Goal: Transaction & Acquisition: Purchase product/service

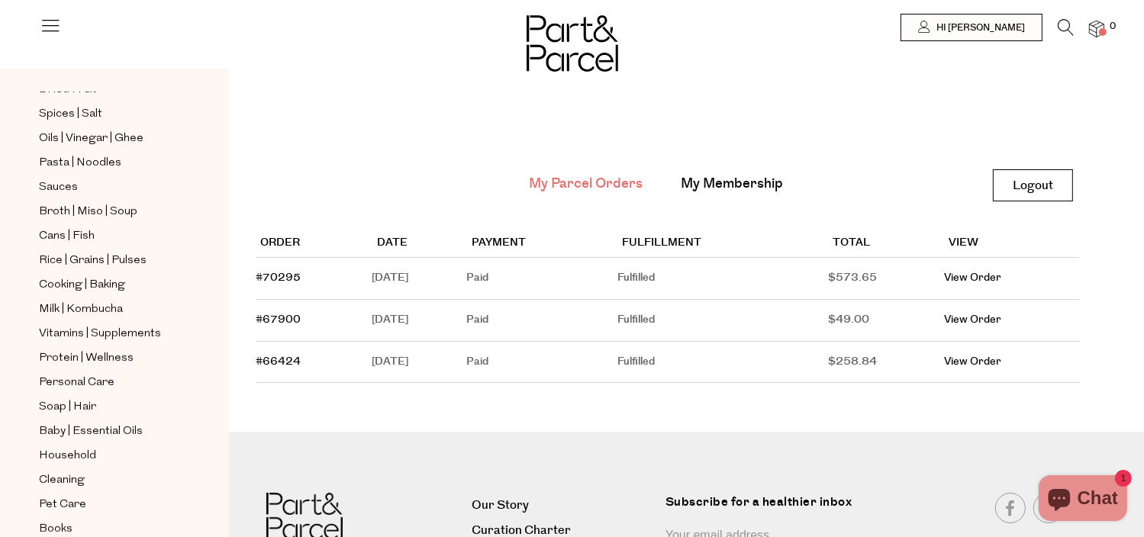
scroll to position [487, 0]
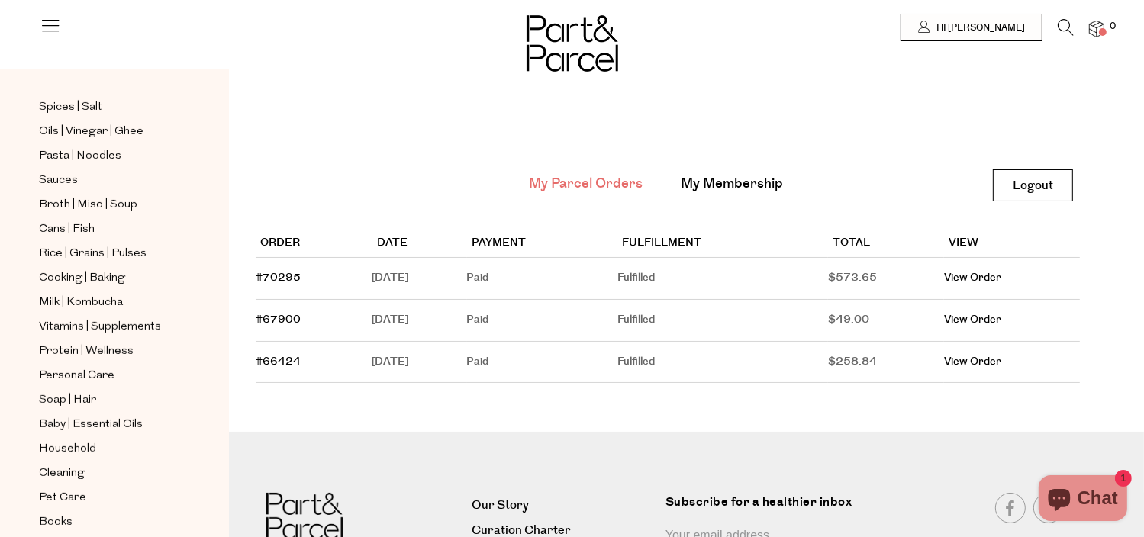
click at [1093, 23] on img at bounding box center [1096, 30] width 15 height 18
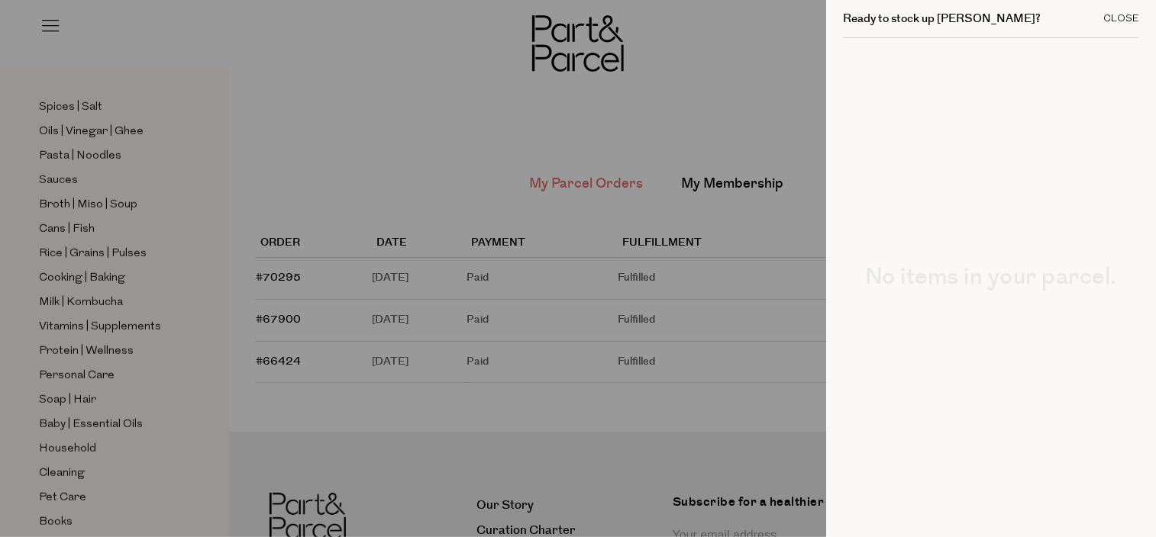
click at [1130, 18] on div "Close" at bounding box center [1121, 19] width 36 height 10
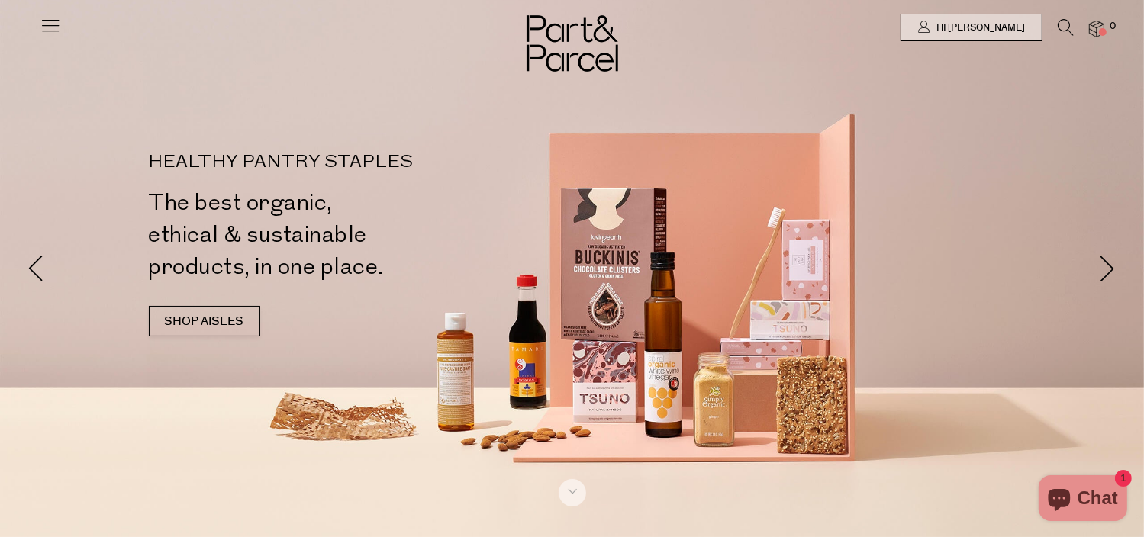
click at [1101, 31] on span at bounding box center [1103, 32] width 8 height 8
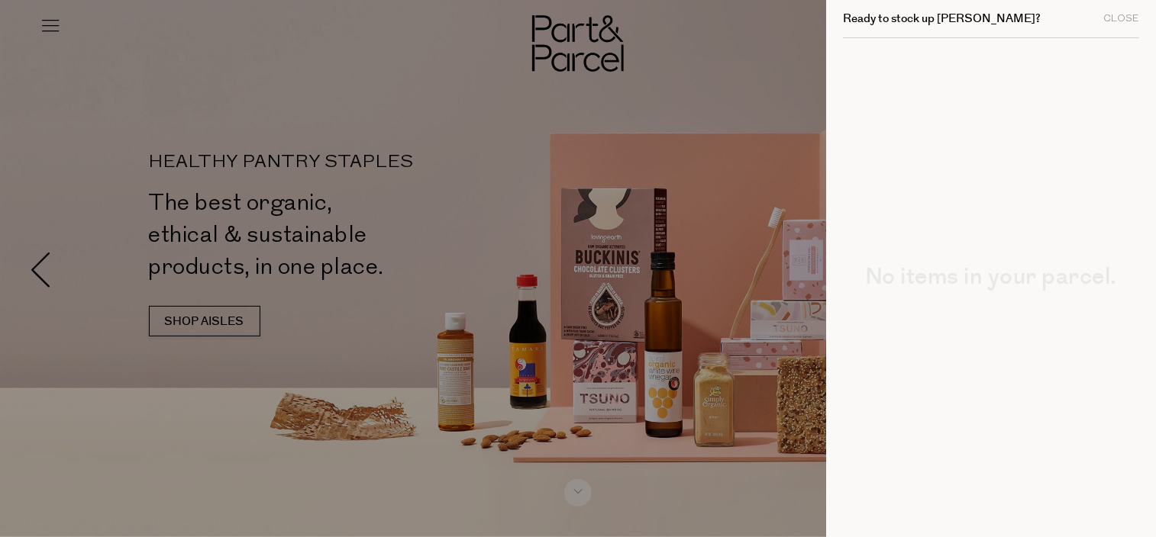
click at [412, 167] on div at bounding box center [578, 268] width 1156 height 537
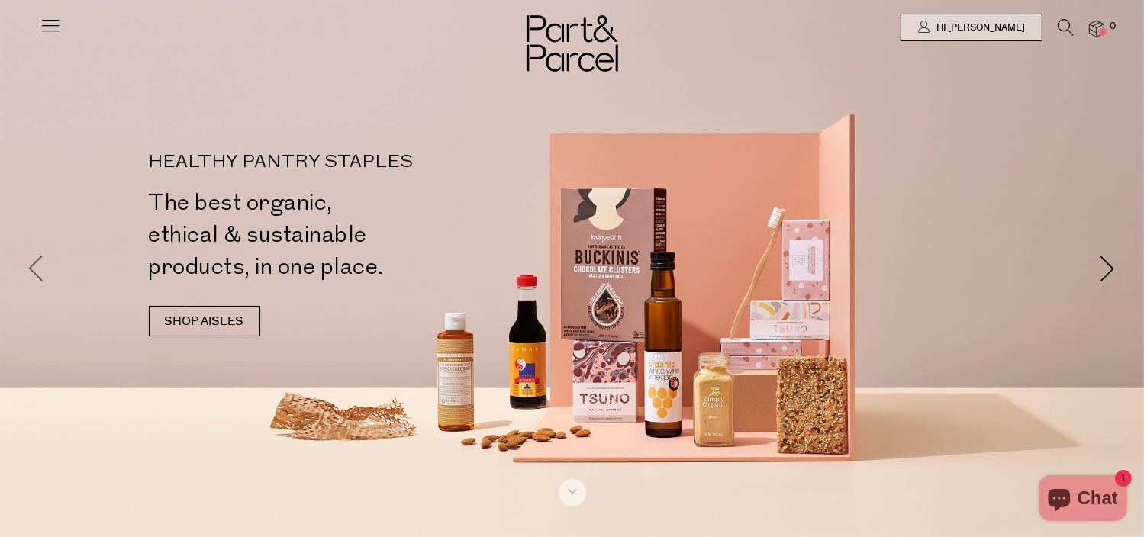
click at [31, 269] on span at bounding box center [36, 269] width 27 height 27
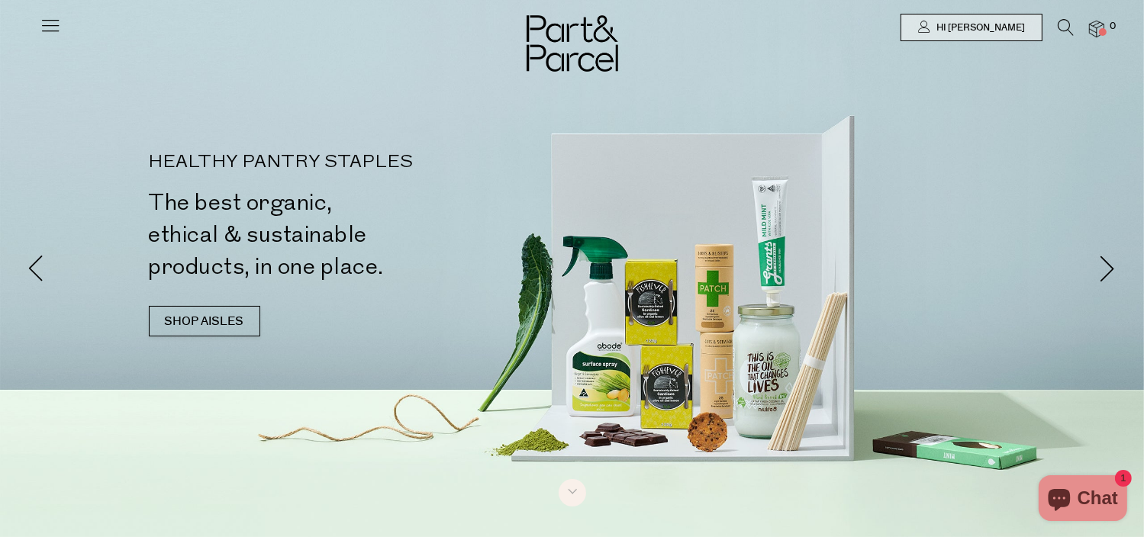
click at [57, 27] on icon at bounding box center [50, 25] width 21 height 21
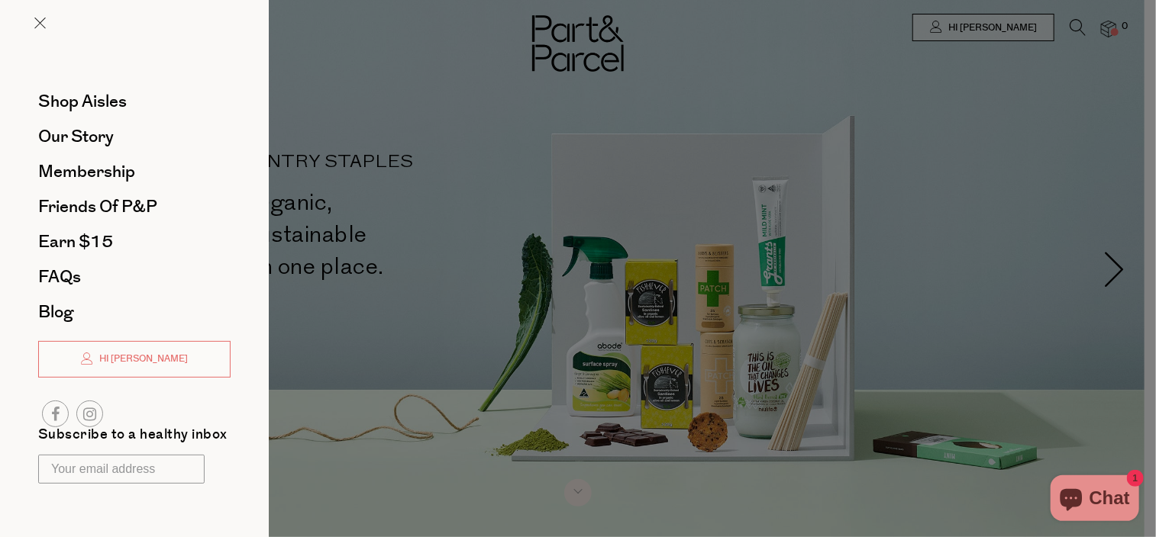
click at [632, 85] on div at bounding box center [578, 268] width 1156 height 537
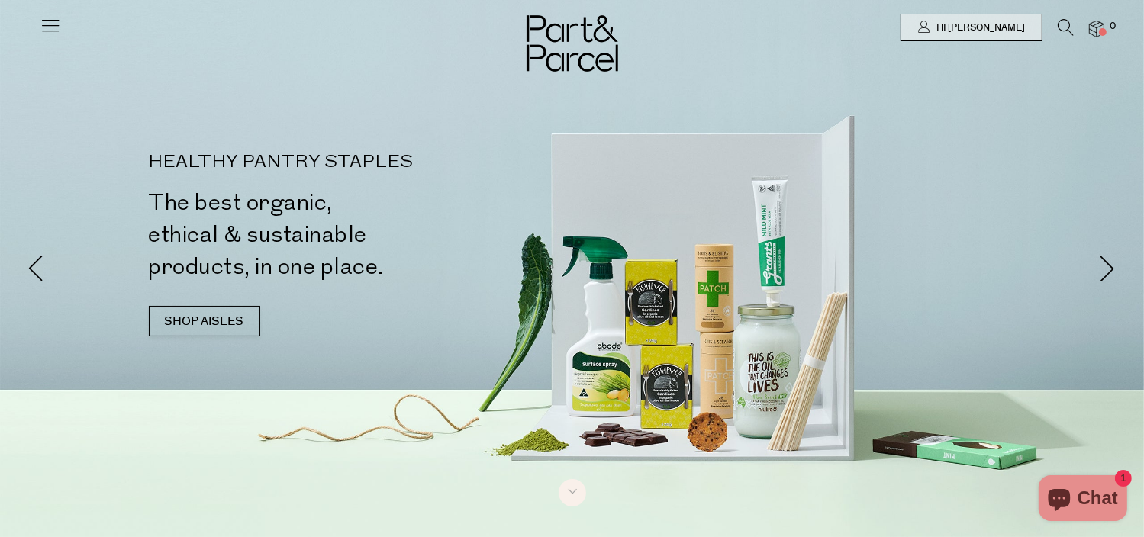
click at [44, 30] on icon at bounding box center [50, 25] width 21 height 21
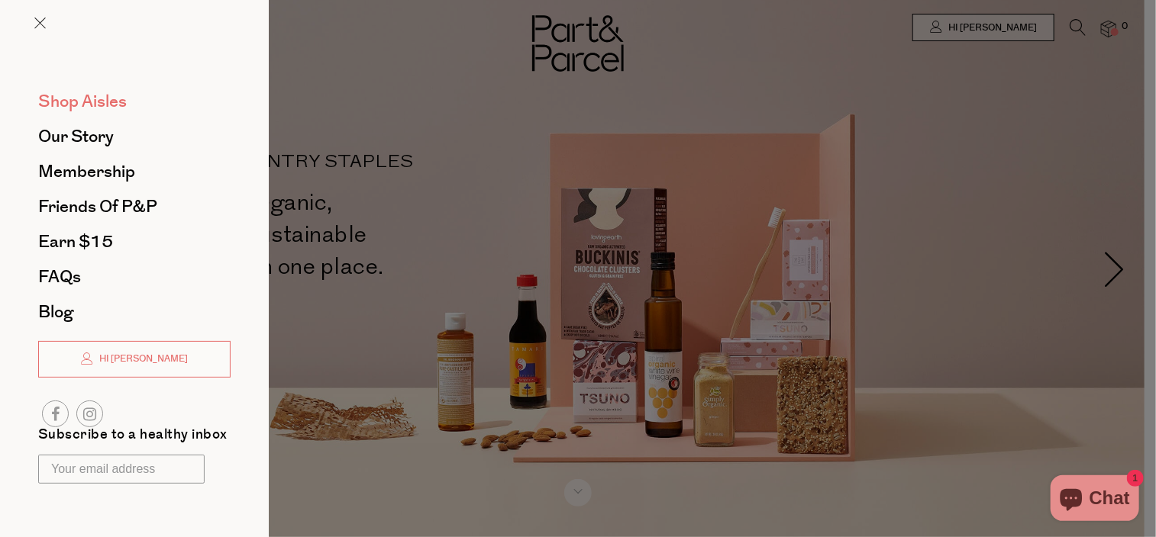
click at [102, 94] on span "Shop Aisles" at bounding box center [82, 101] width 89 height 24
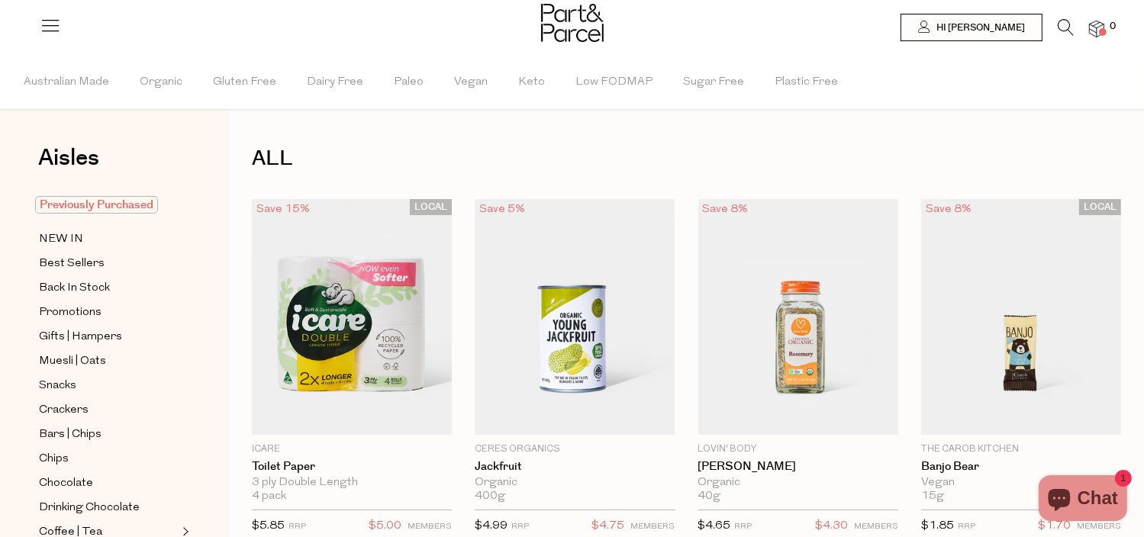
click at [85, 201] on span "Previously Purchased" at bounding box center [96, 205] width 123 height 18
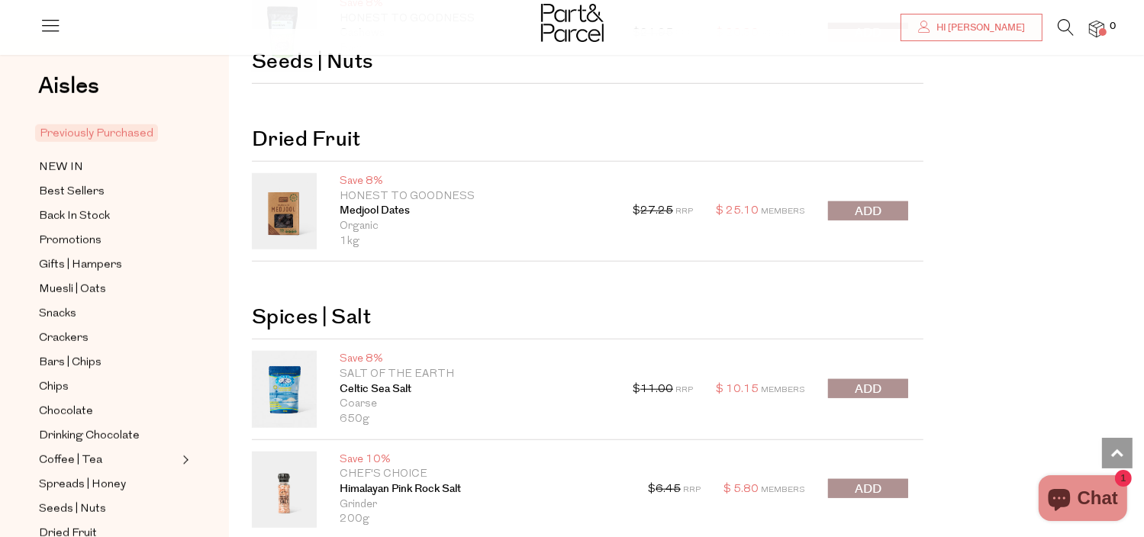
scroll to position [1221, 0]
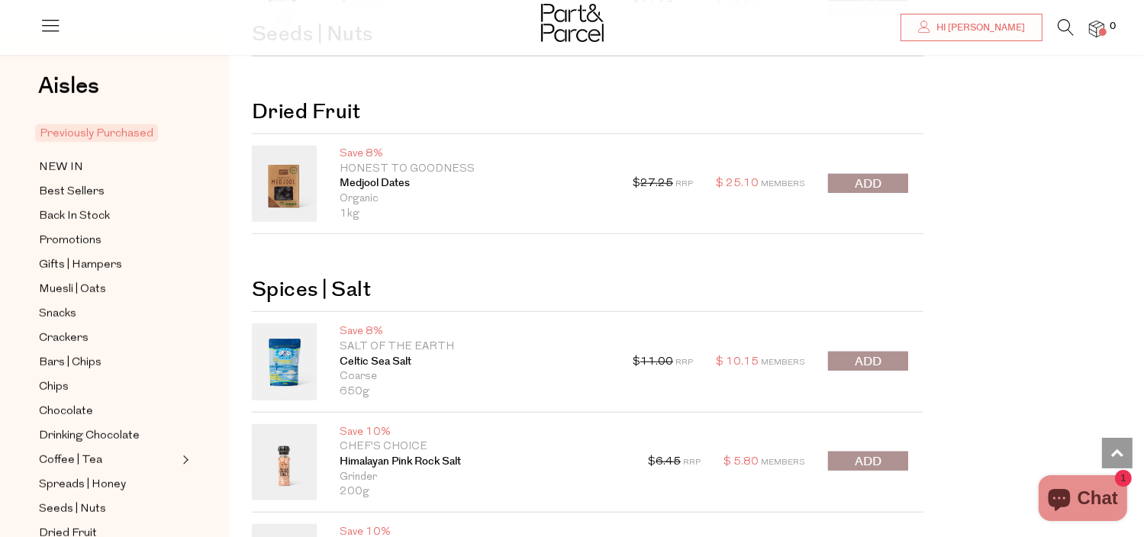
click at [904, 185] on button "submit" at bounding box center [868, 183] width 80 height 19
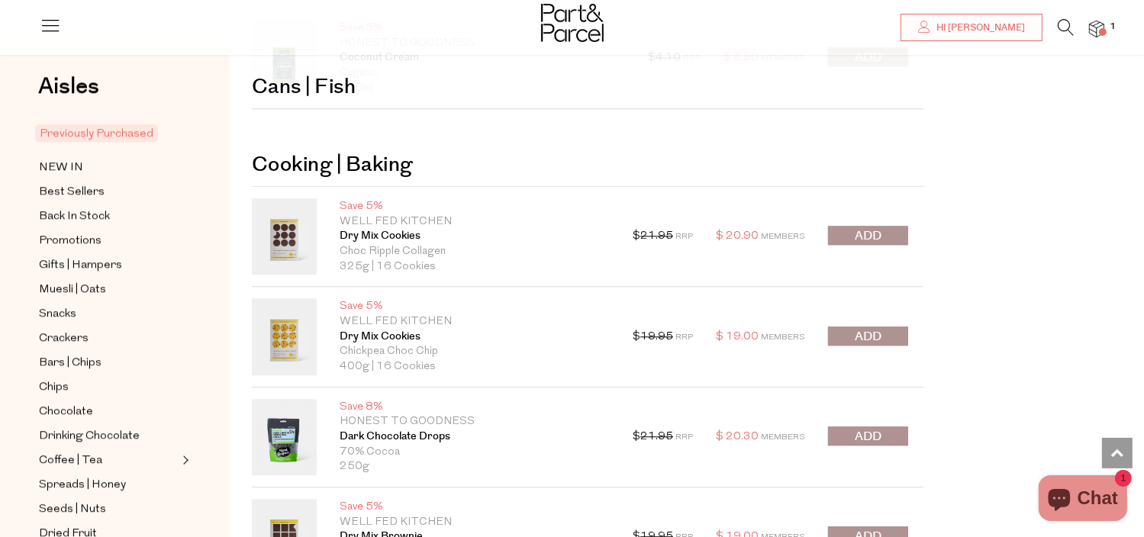
scroll to position [4045, 0]
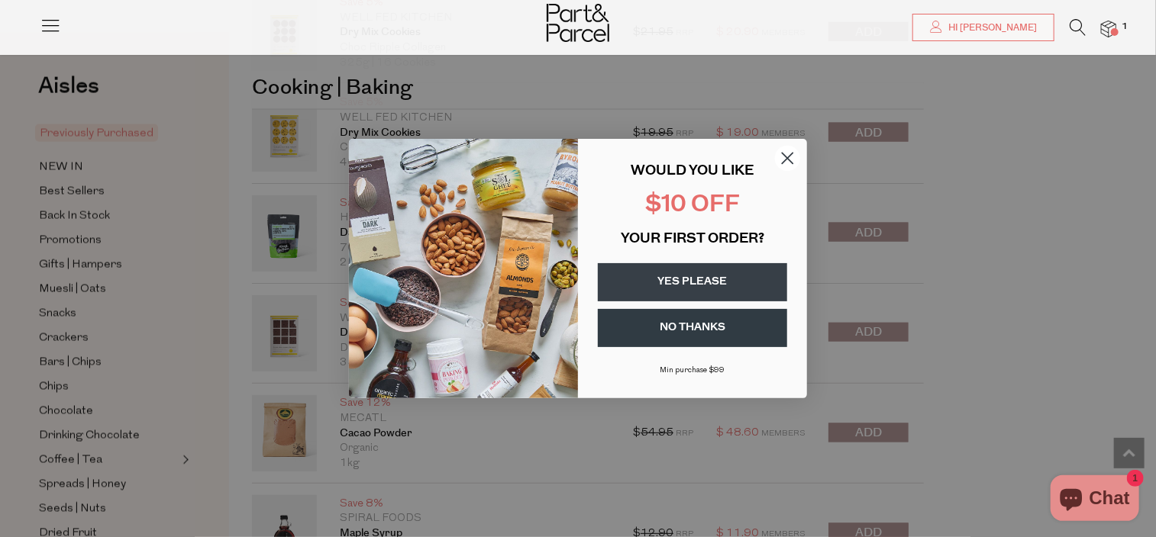
click at [787, 156] on circle "Close dialog" at bounding box center [787, 158] width 25 height 25
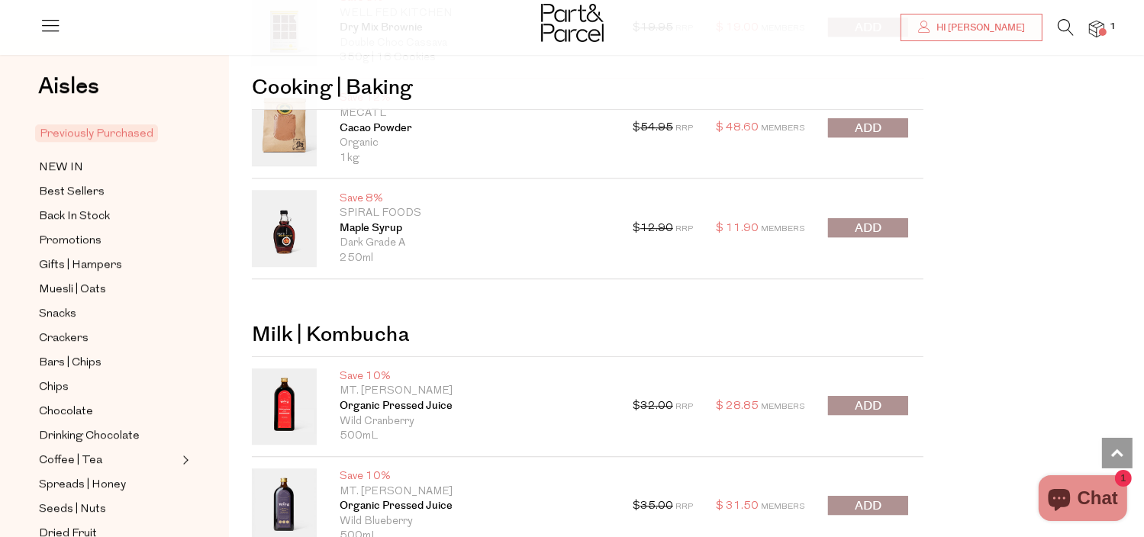
scroll to position [4198, 0]
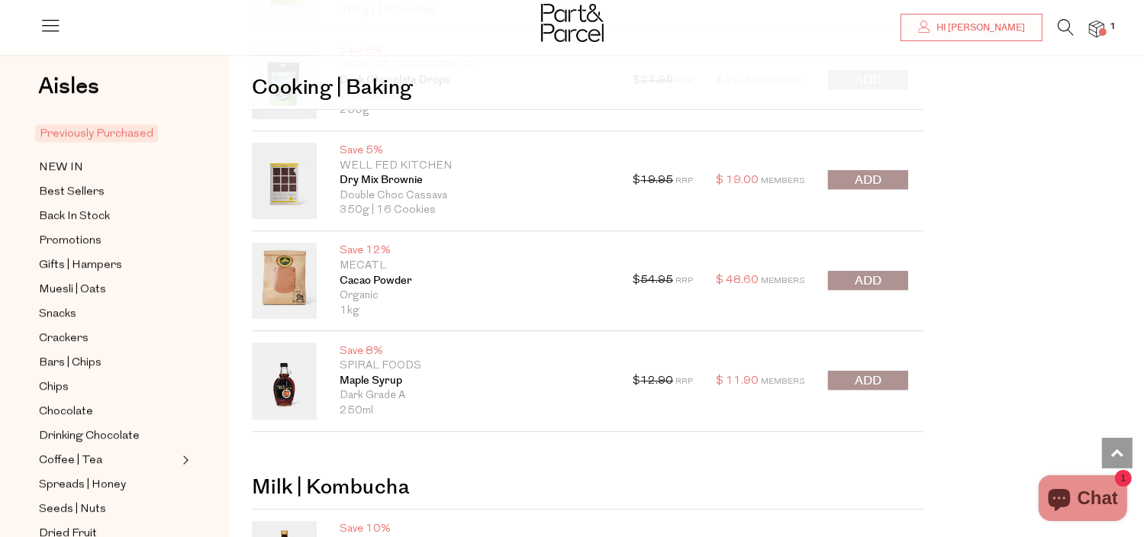
click at [875, 272] on span "submit" at bounding box center [868, 281] width 27 height 18
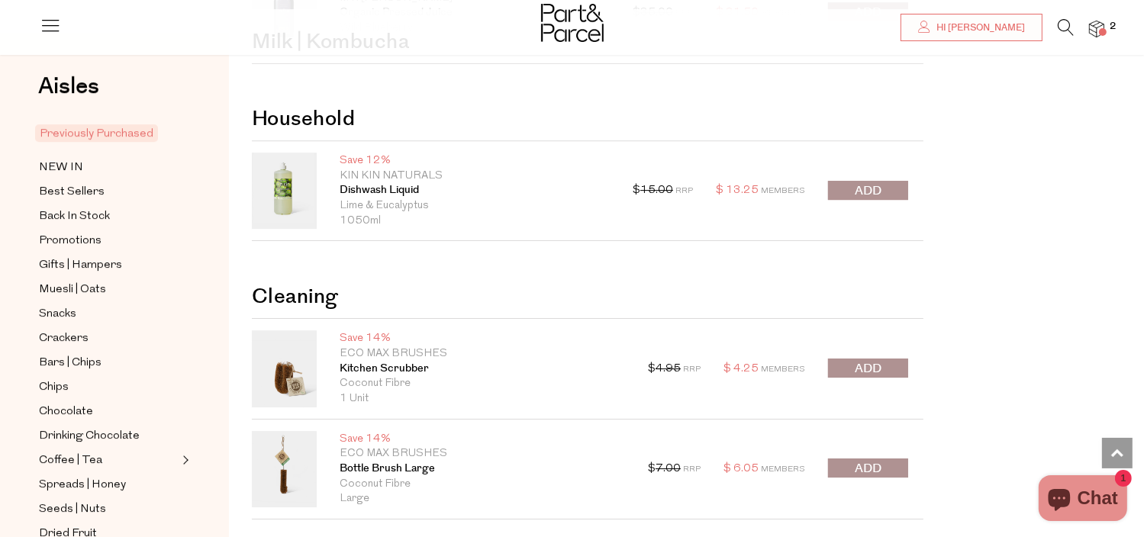
scroll to position [4808, 0]
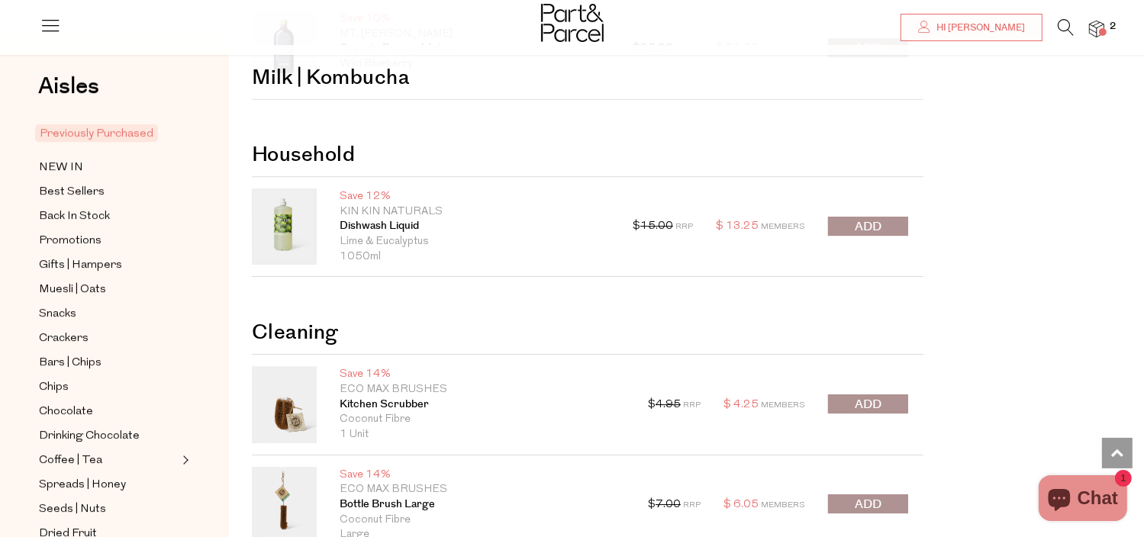
click at [876, 223] on span "submit" at bounding box center [868, 227] width 27 height 18
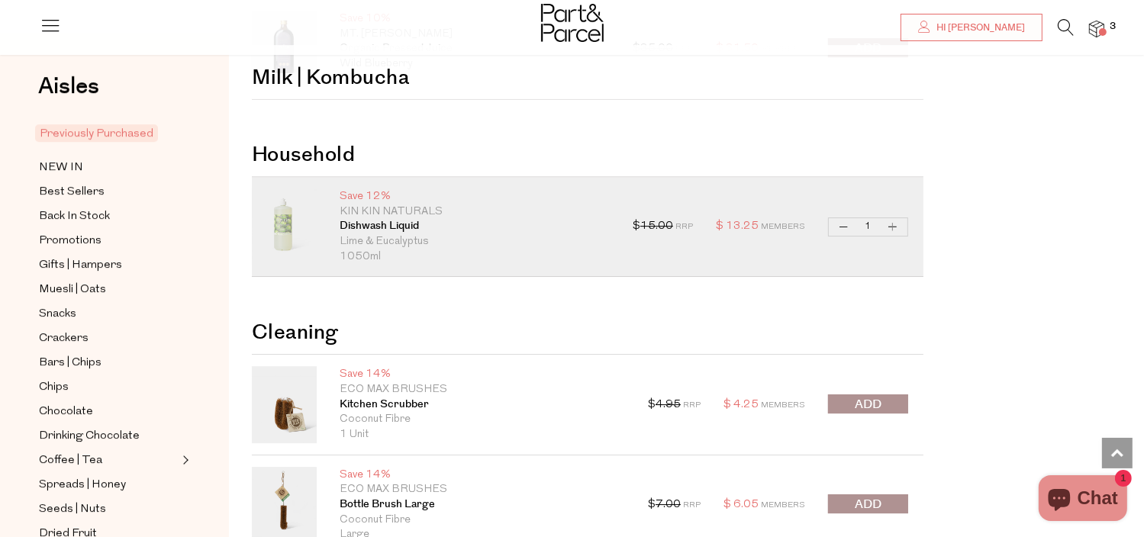
click at [889, 218] on button "Increase Dishwash Liquid" at bounding box center [893, 227] width 18 height 18
type input "2"
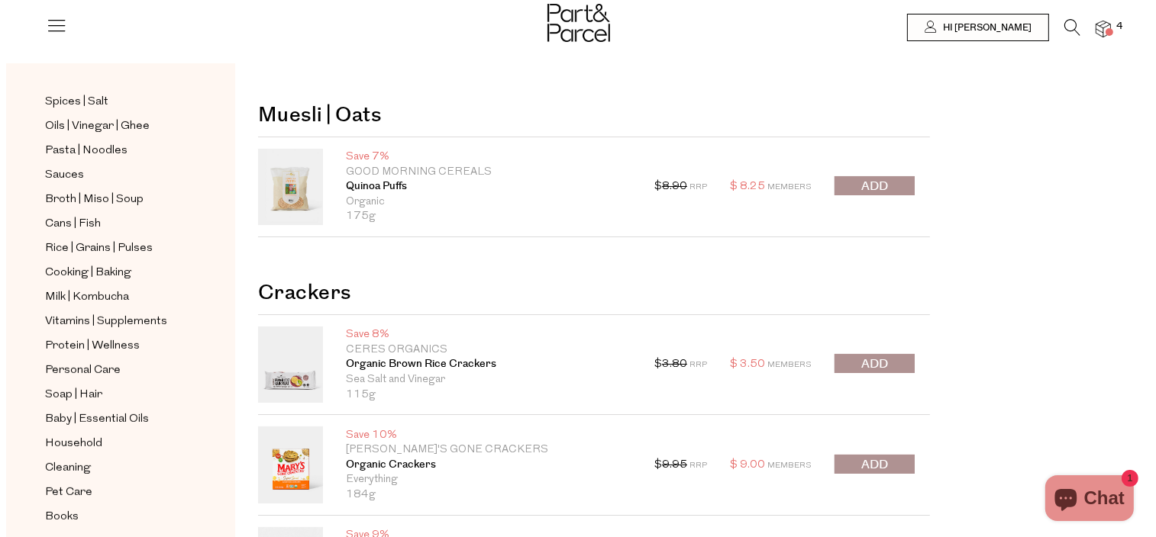
scroll to position [0, 0]
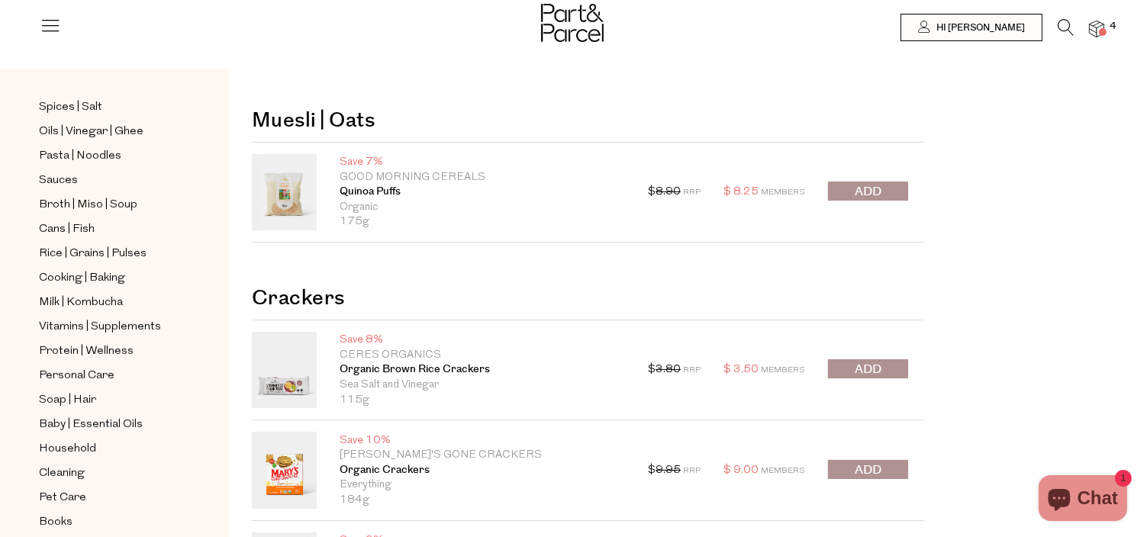
click at [54, 31] on icon at bounding box center [50, 25] width 21 height 21
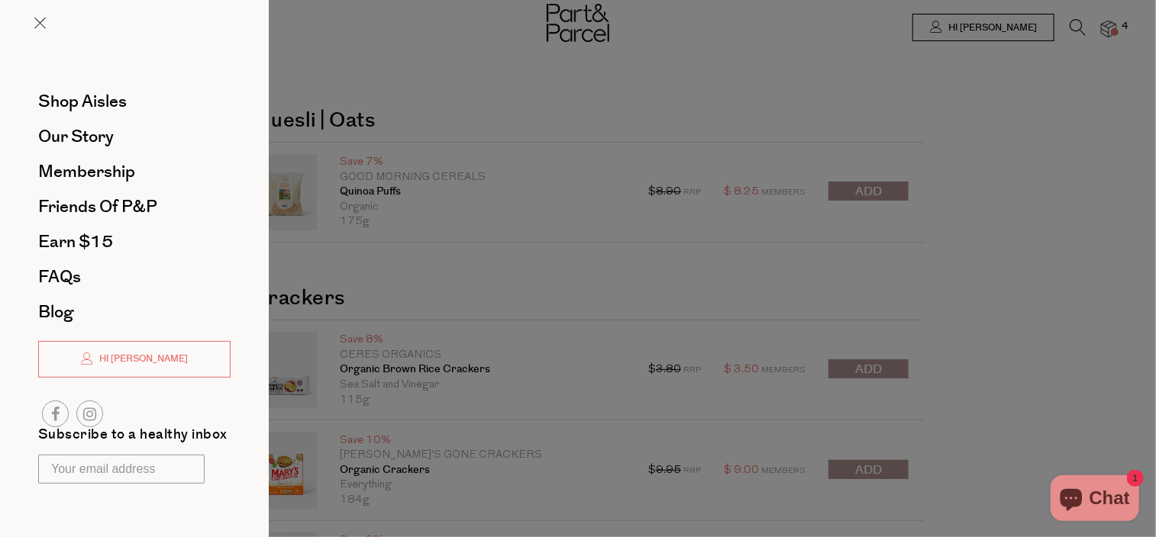
click at [400, 79] on div at bounding box center [578, 268] width 1156 height 537
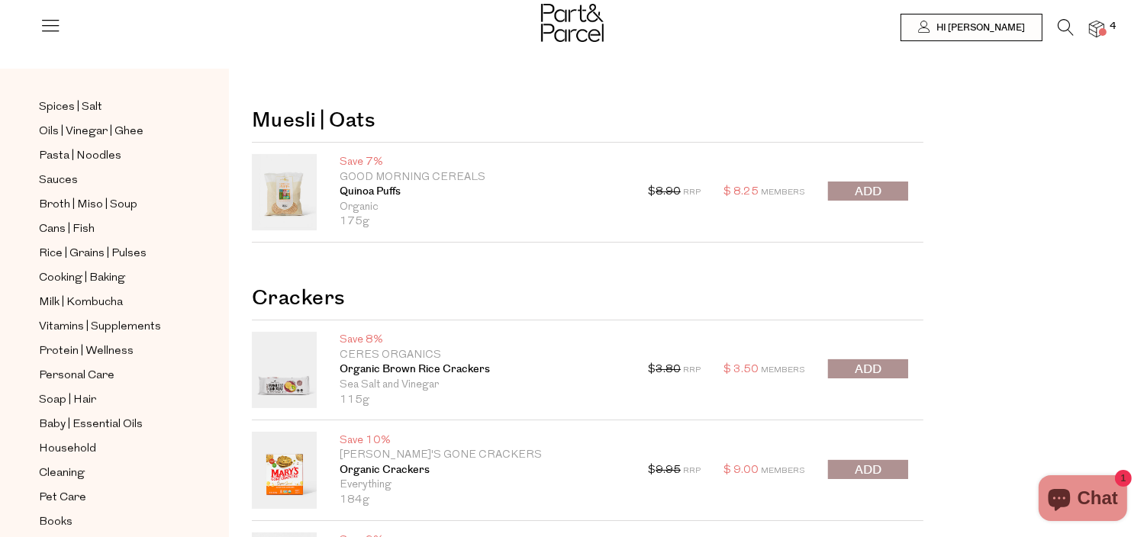
click at [1062, 25] on icon at bounding box center [1066, 27] width 16 height 17
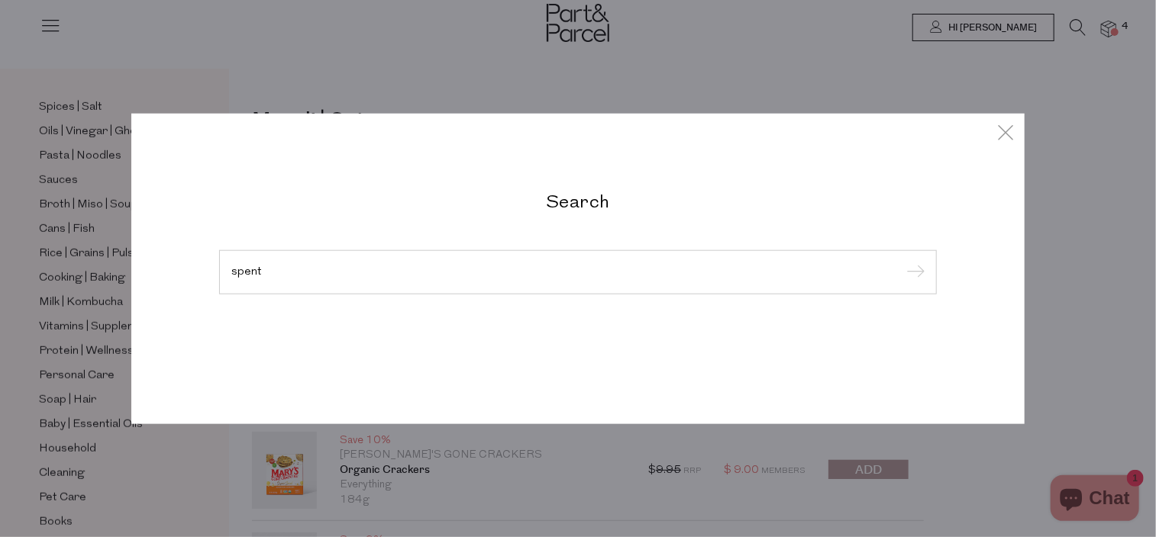
type input "spent"
click at [901, 262] on input "submit" at bounding box center [912, 273] width 23 height 23
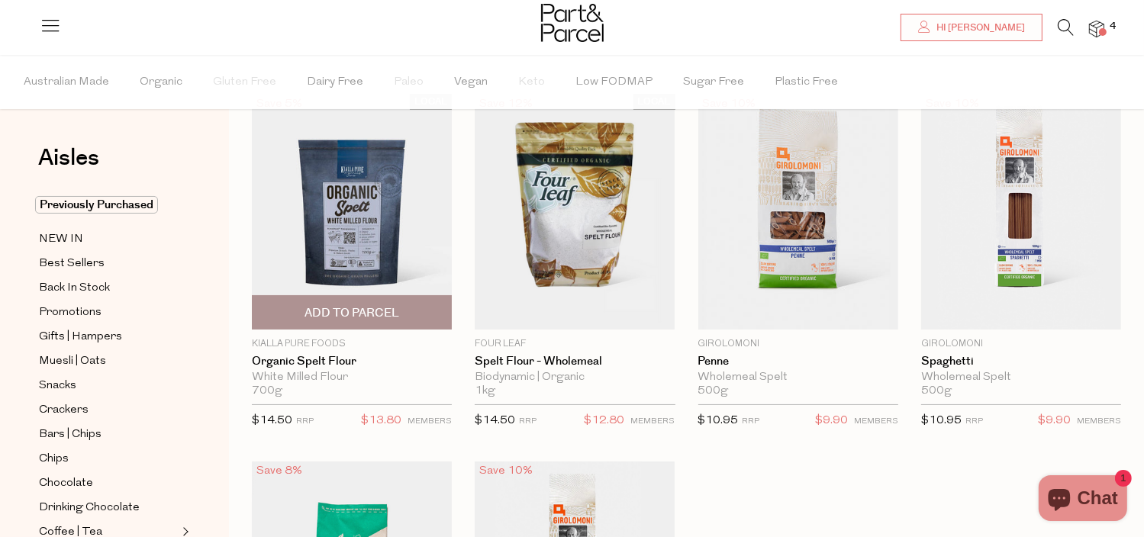
click at [384, 301] on span "Add To Parcel" at bounding box center [351, 312] width 191 height 33
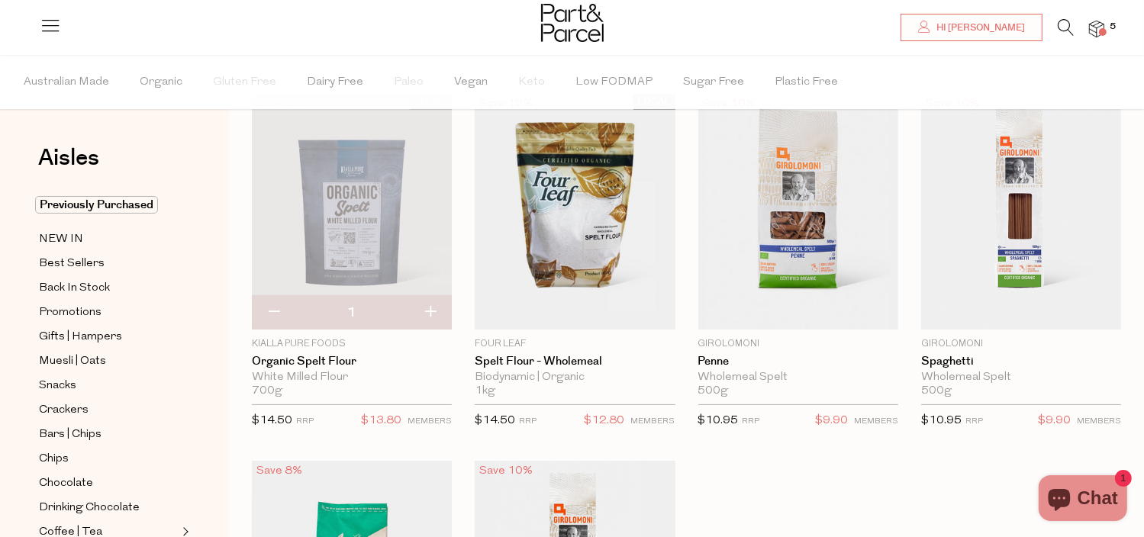
click at [434, 314] on button "button" at bounding box center [430, 313] width 44 height 34
type input "2"
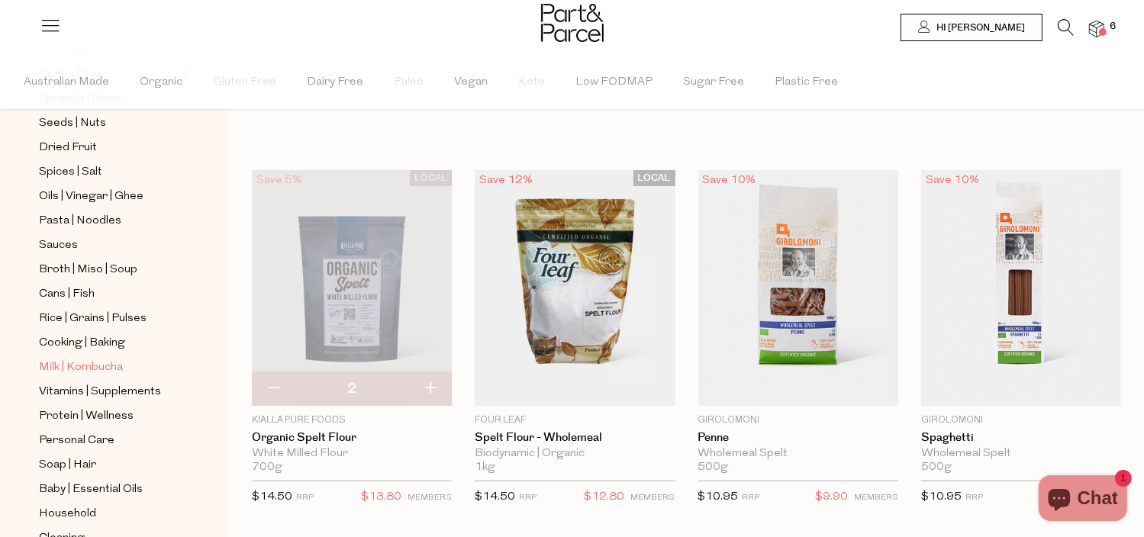
scroll to position [534, 0]
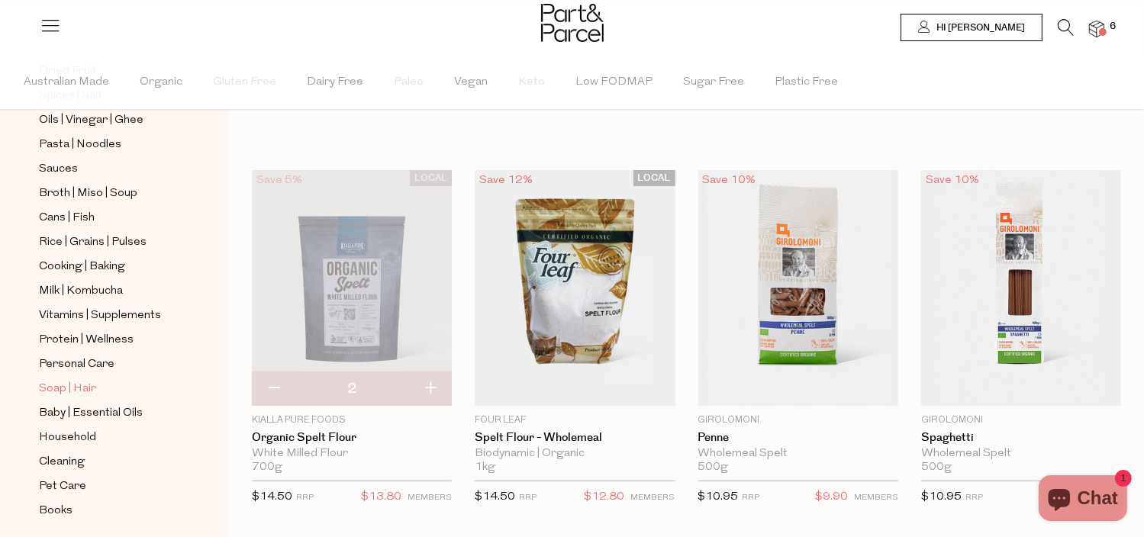
click at [90, 385] on span "Soap | Hair" at bounding box center [67, 389] width 57 height 18
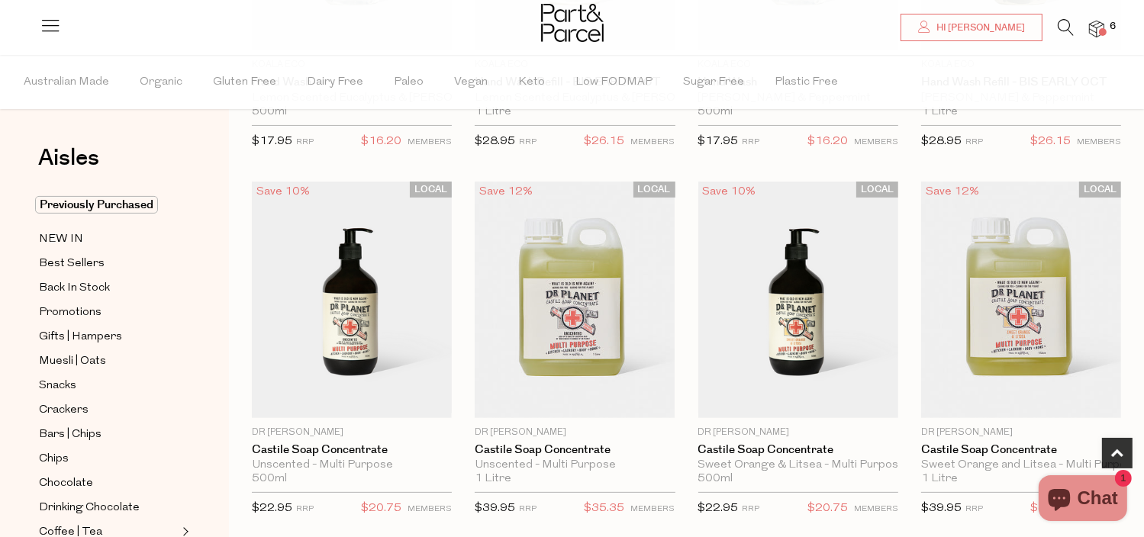
scroll to position [458, 0]
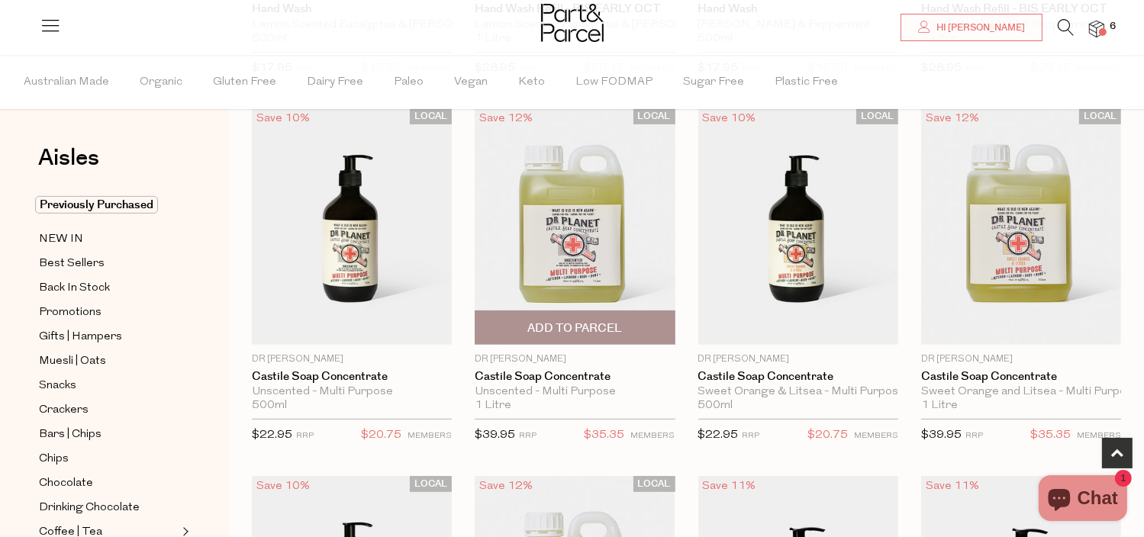
click at [603, 328] on span "Add To Parcel" at bounding box center [574, 329] width 95 height 16
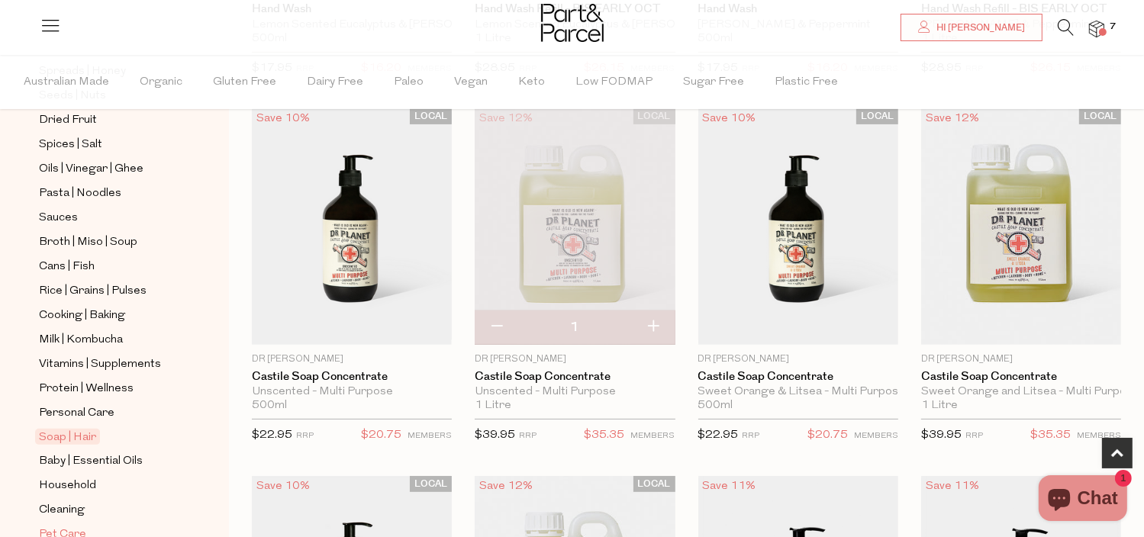
scroll to position [578, 0]
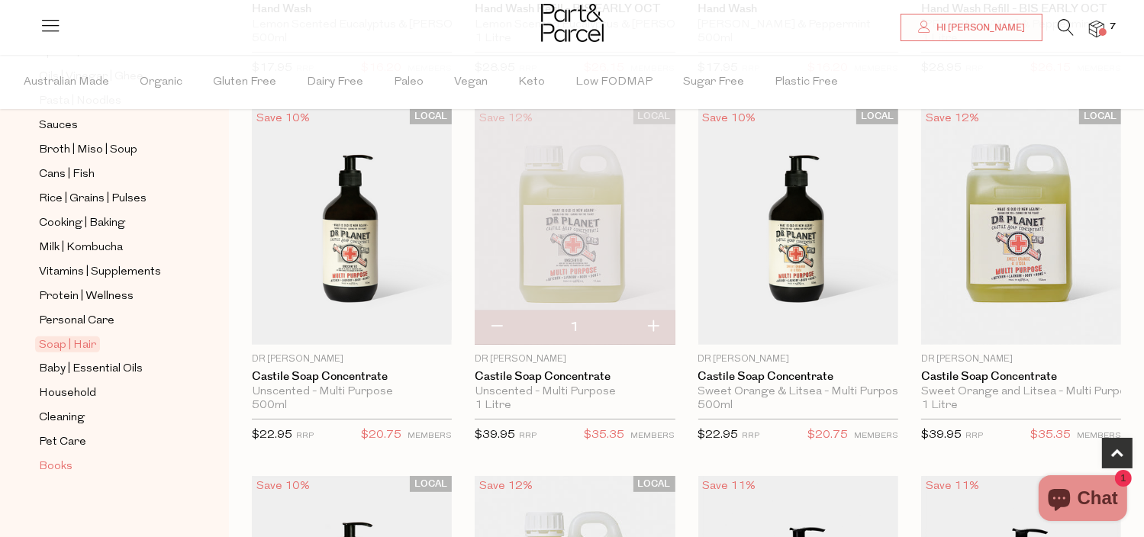
click at [57, 463] on span "Books" at bounding box center [56, 467] width 34 height 18
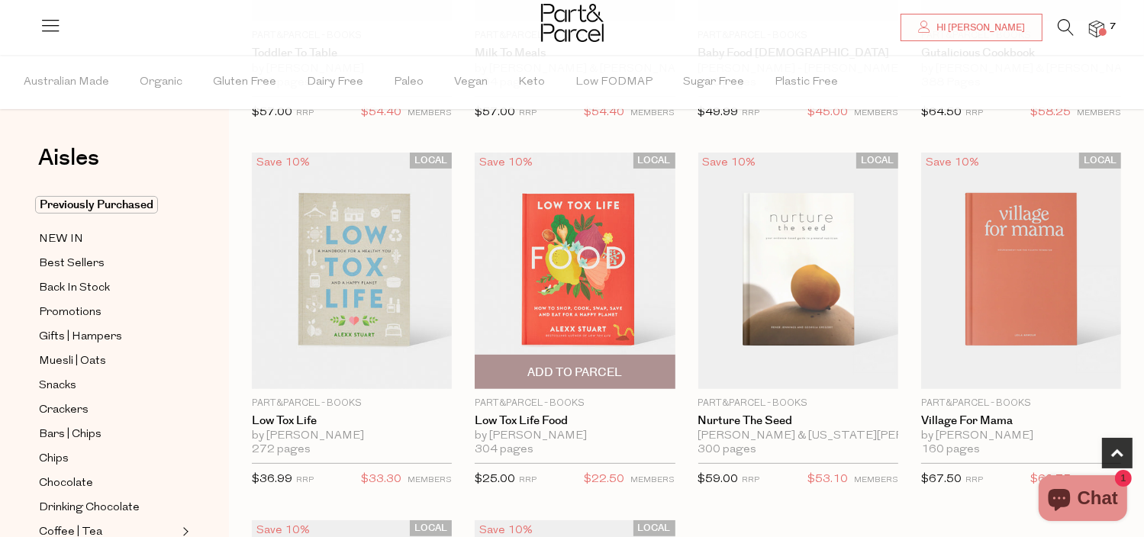
scroll to position [458, 0]
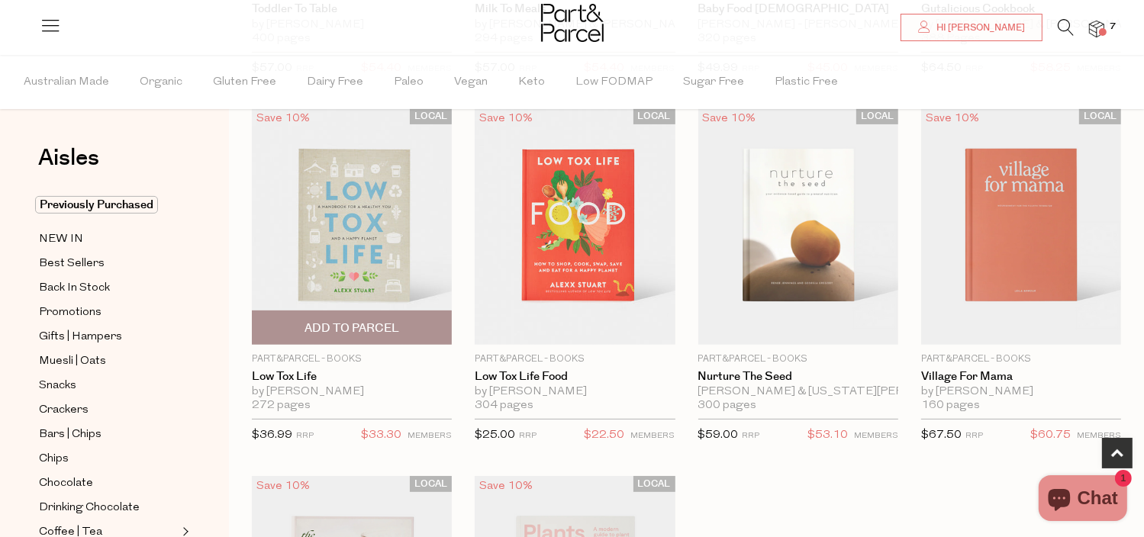
click at [372, 330] on span "Add To Parcel" at bounding box center [352, 329] width 95 height 16
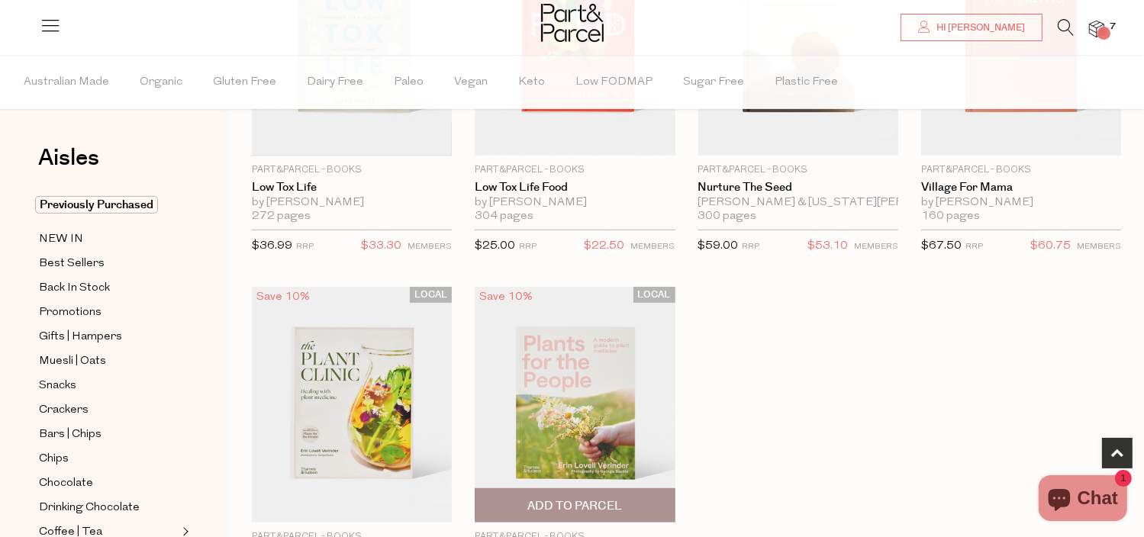
scroll to position [687, 0]
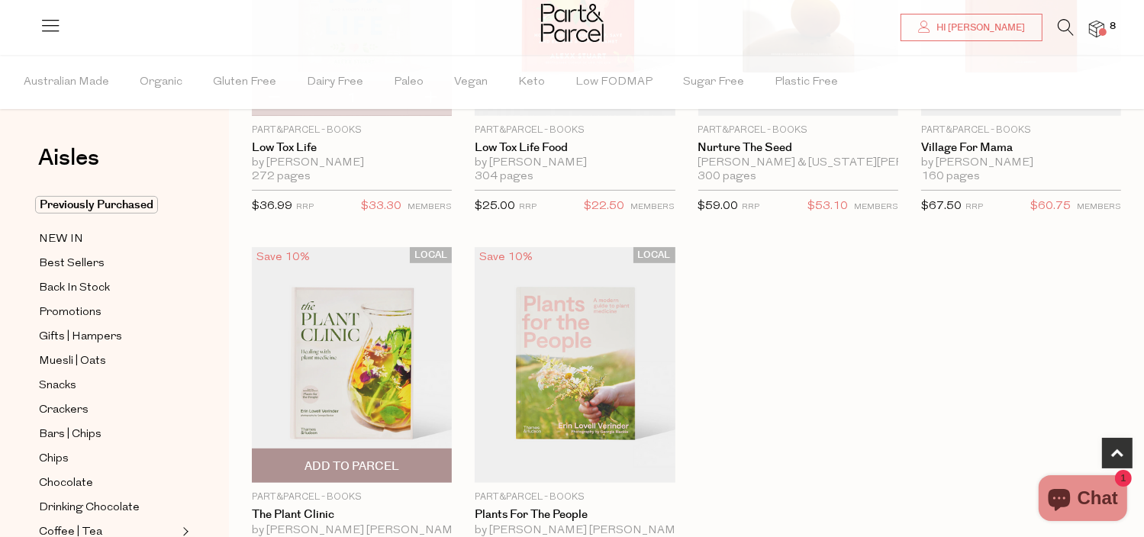
click at [379, 459] on span "Add To Parcel" at bounding box center [352, 467] width 95 height 16
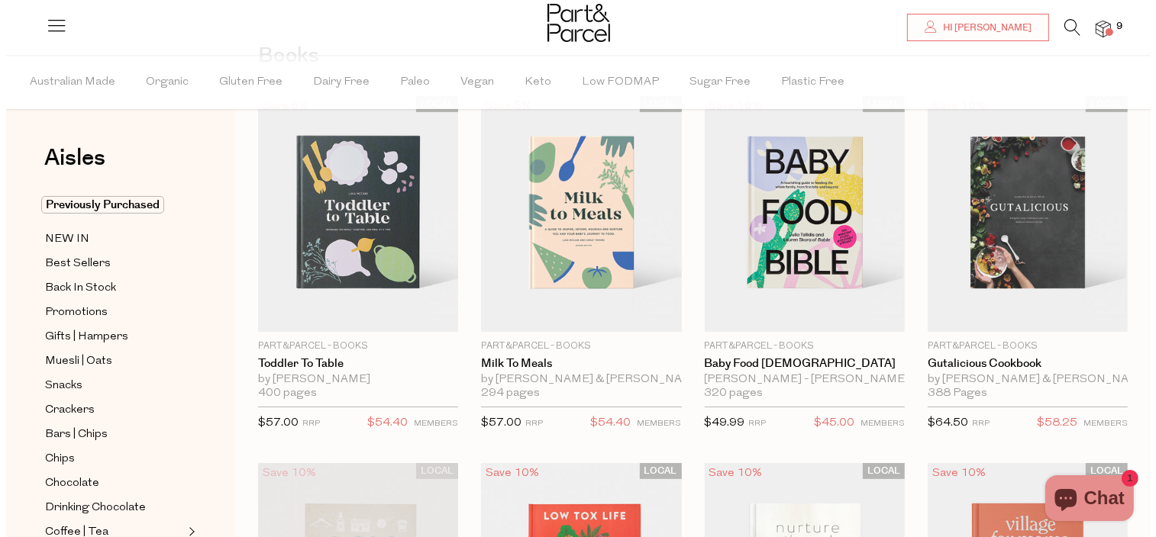
scroll to position [0, 0]
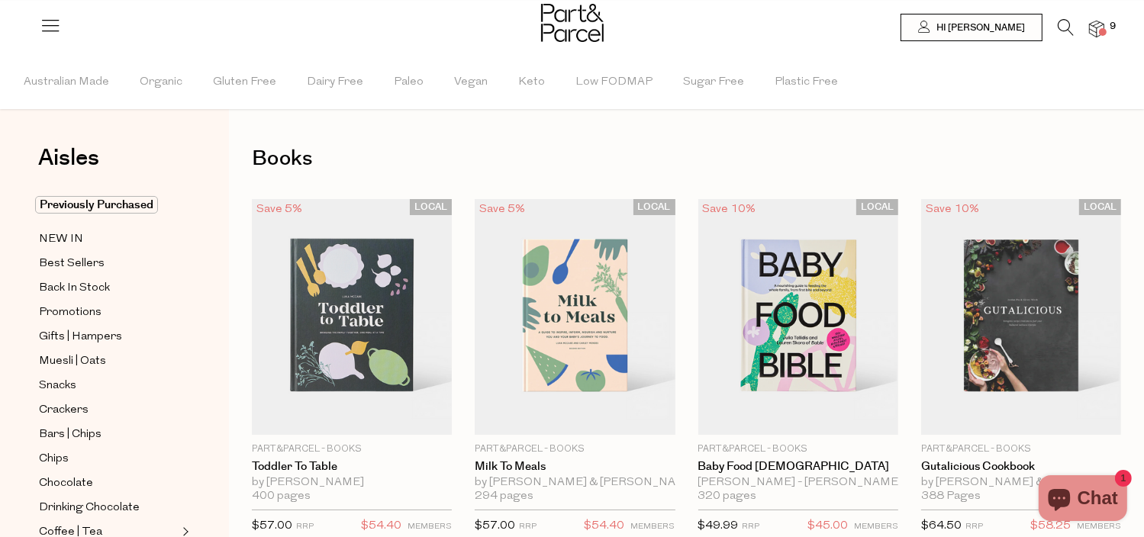
click at [1069, 30] on icon at bounding box center [1066, 27] width 16 height 17
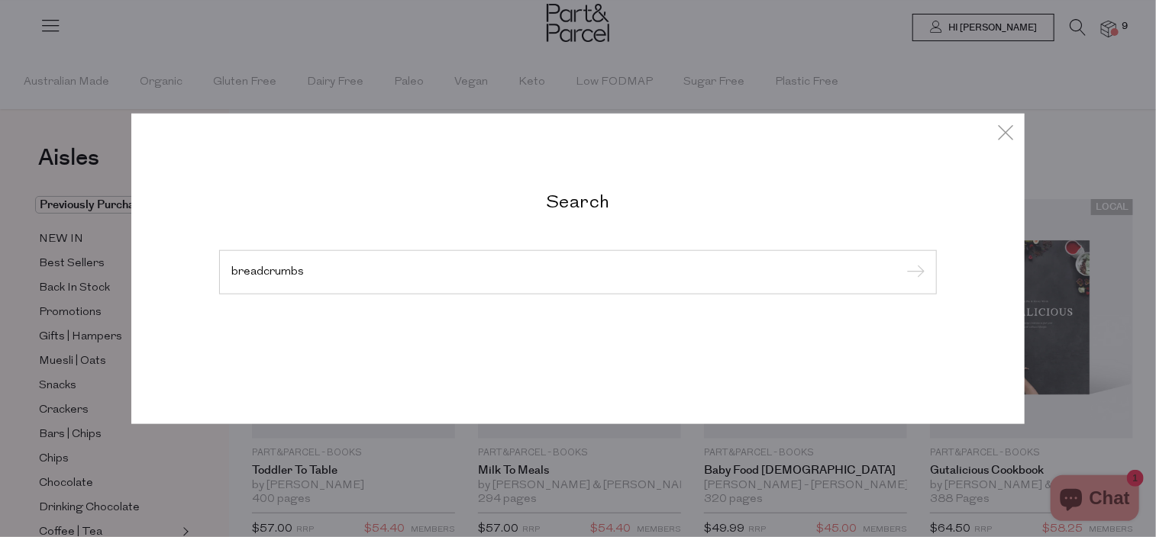
type input "breadcrumbs"
click at [901, 262] on input "submit" at bounding box center [912, 273] width 23 height 23
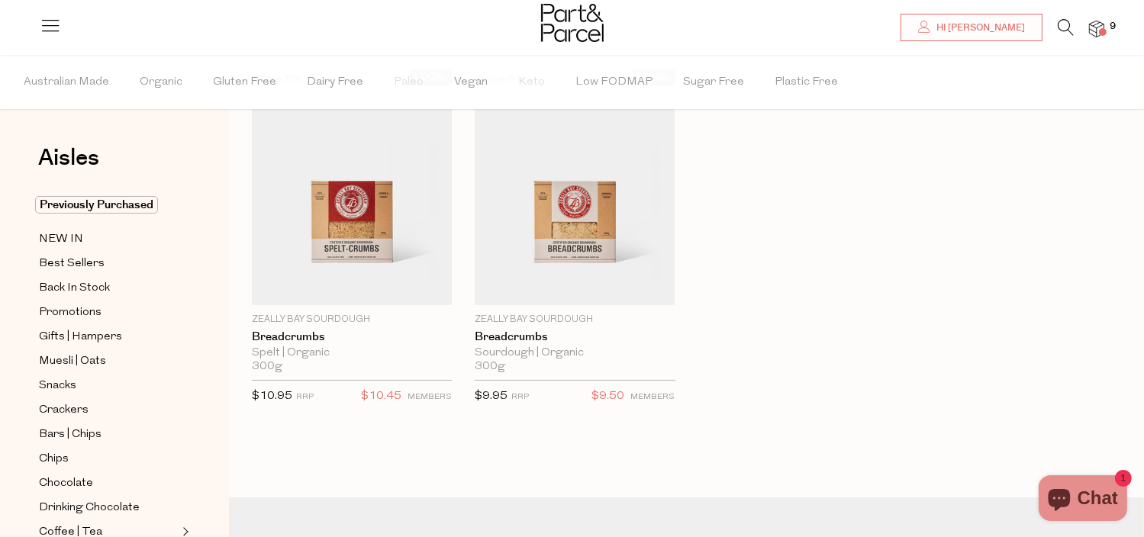
scroll to position [76, 0]
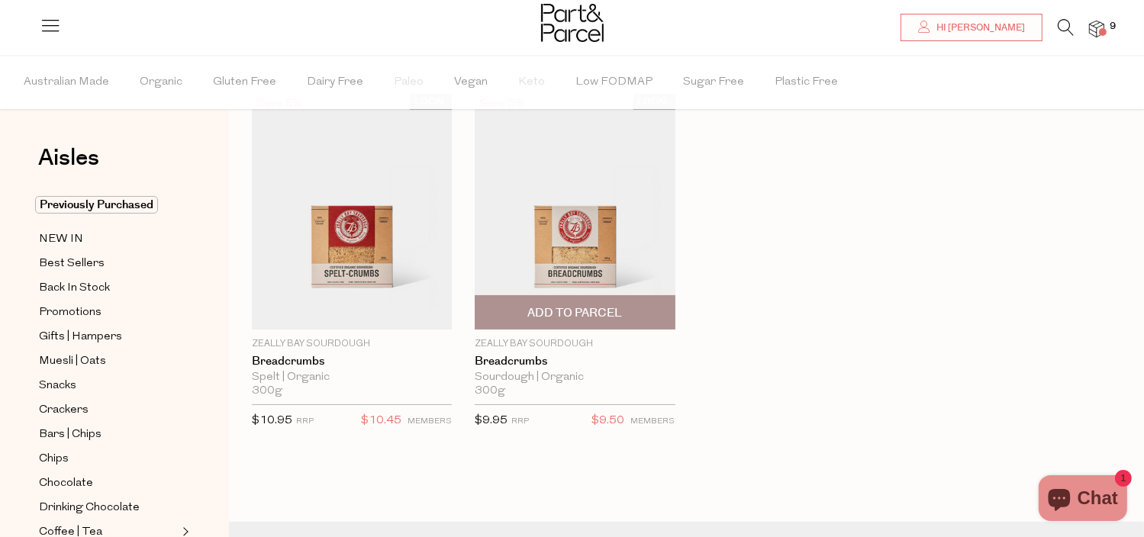
click at [559, 313] on span "Add To Parcel" at bounding box center [574, 313] width 95 height 16
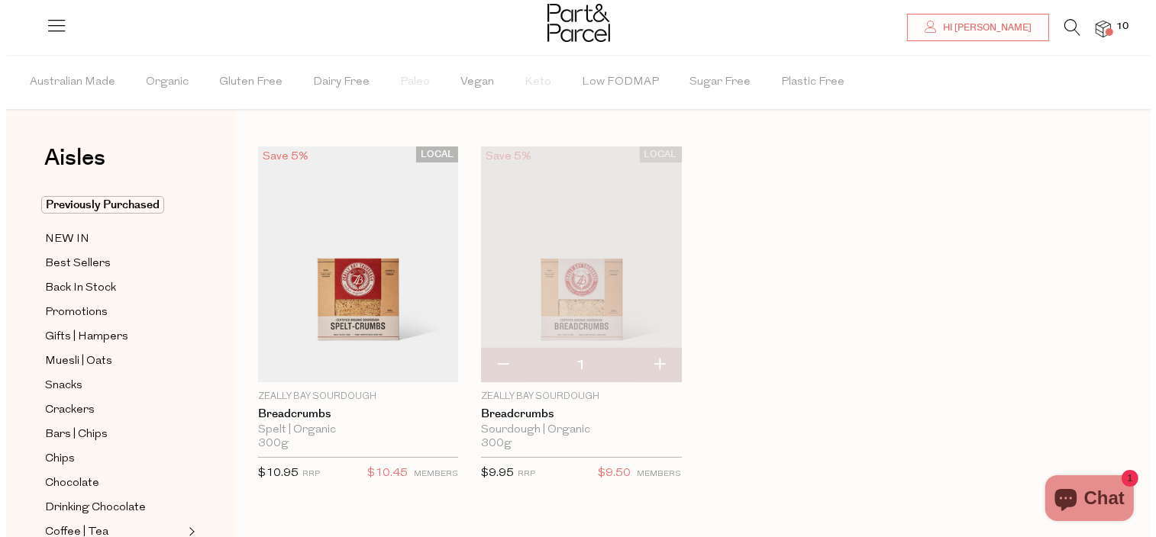
scroll to position [0, 0]
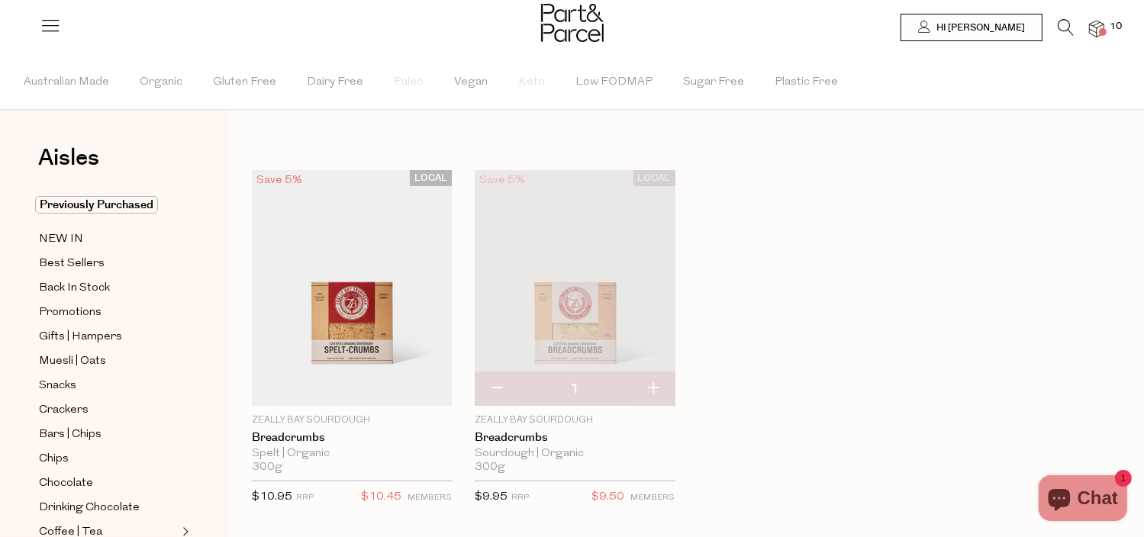
click at [1065, 27] on icon at bounding box center [1066, 27] width 16 height 17
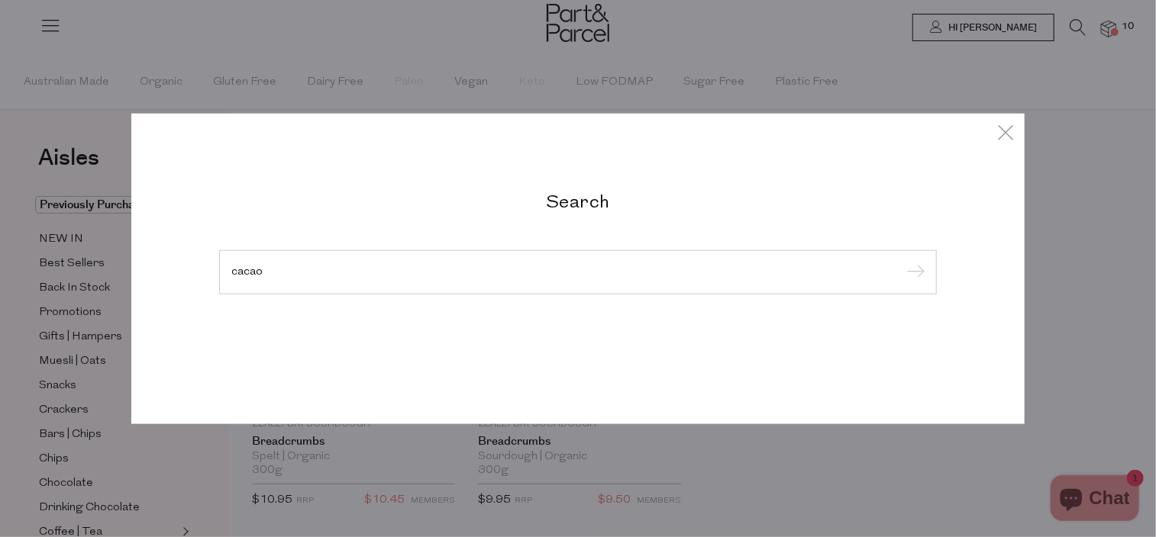
type input "cacao"
click at [901, 262] on input "submit" at bounding box center [912, 273] width 23 height 23
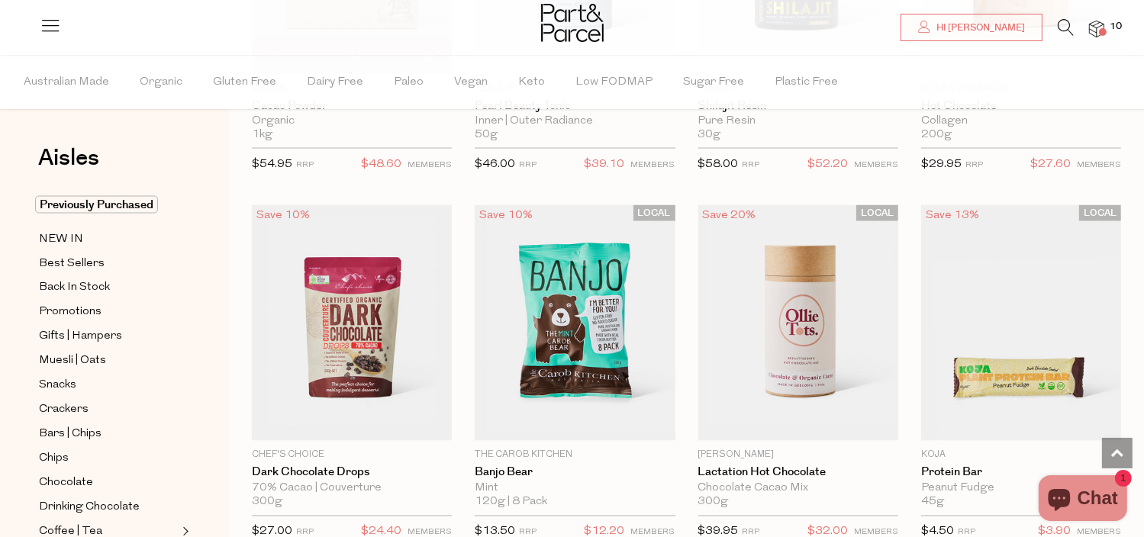
scroll to position [2671, 0]
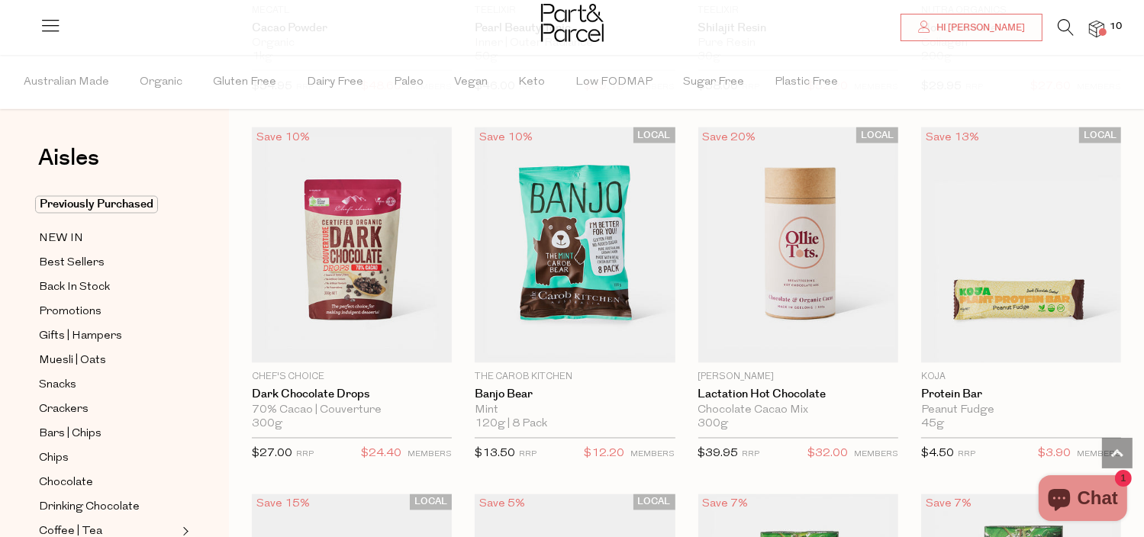
click at [1062, 25] on icon at bounding box center [1066, 27] width 16 height 17
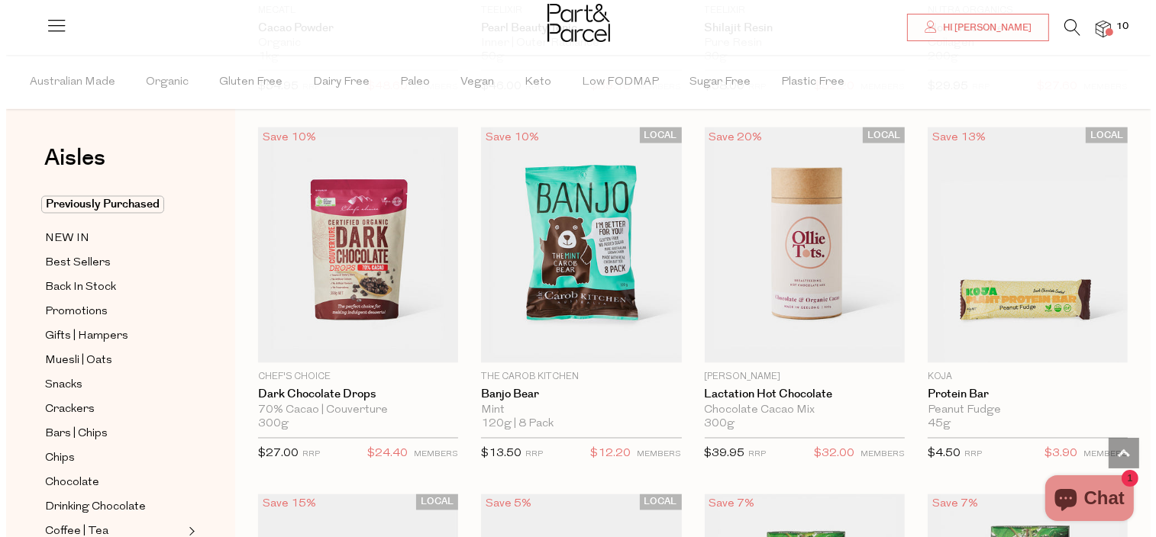
scroll to position [2696, 0]
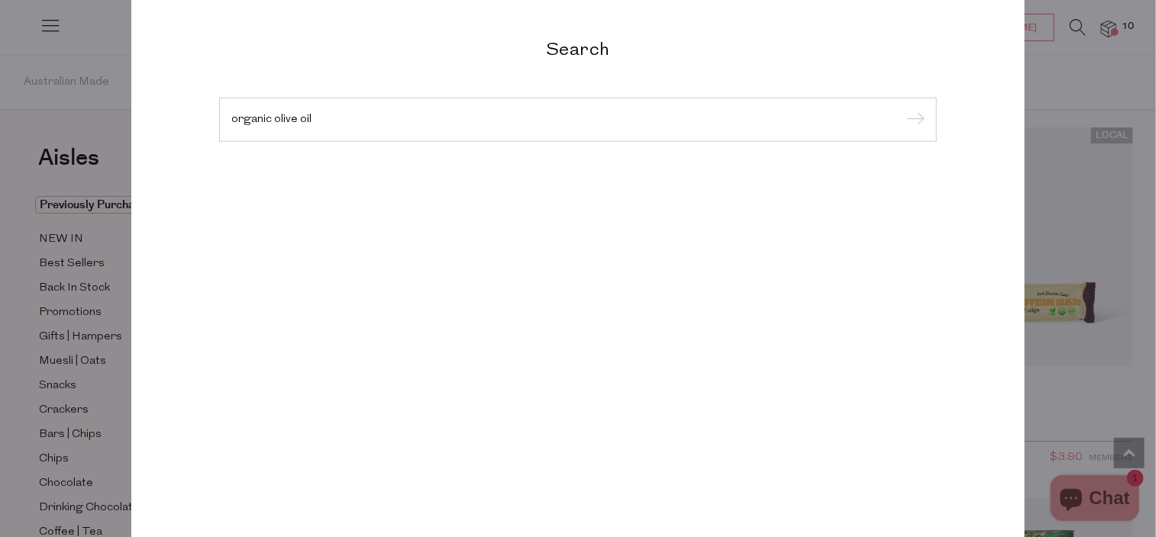
type input "organic olive oil"
click at [901, 109] on input "submit" at bounding box center [912, 120] width 23 height 23
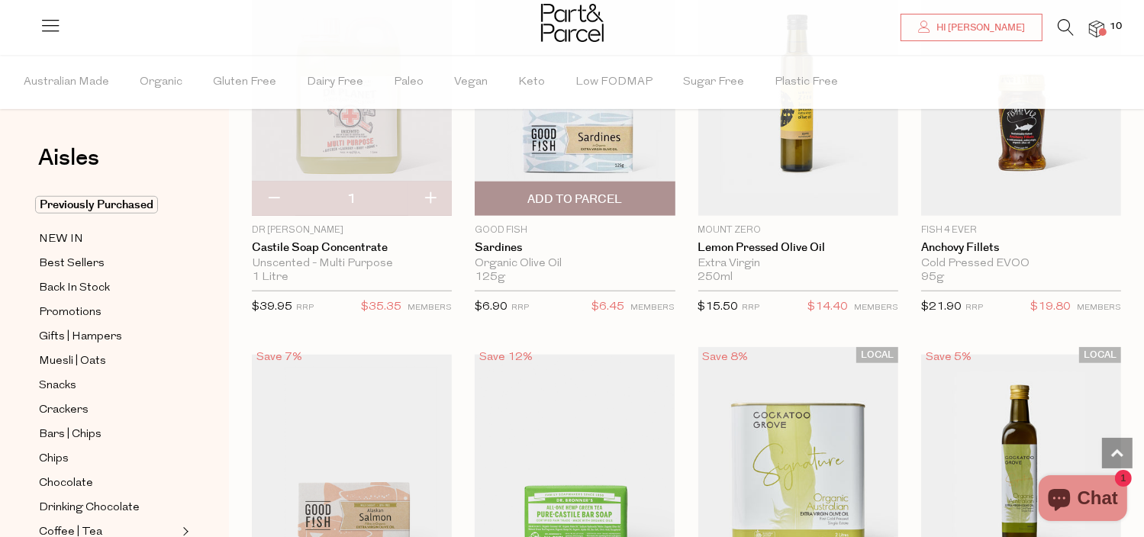
scroll to position [1450, 0]
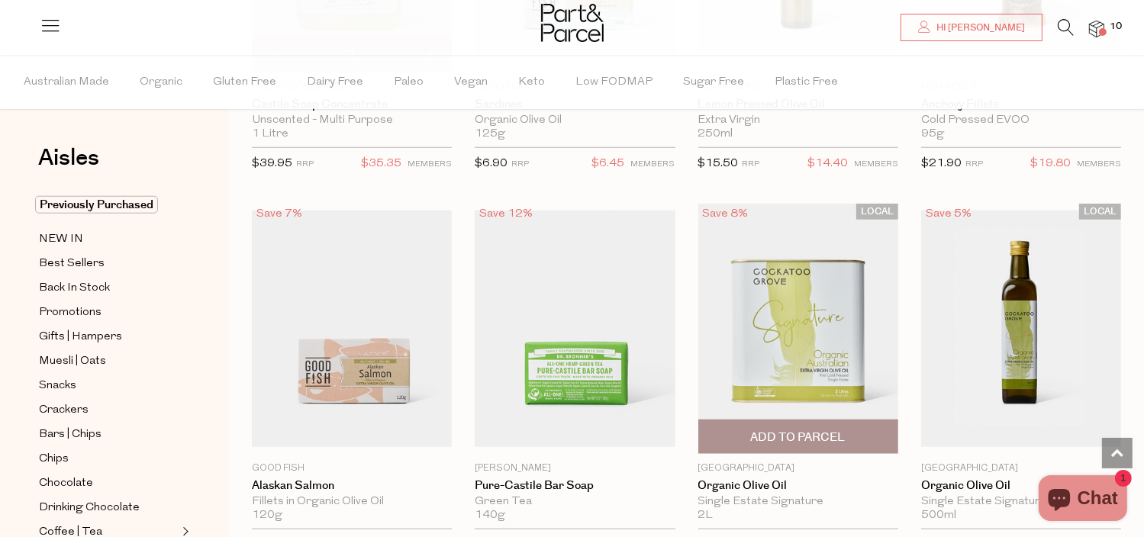
click at [806, 430] on span "Add To Parcel" at bounding box center [798, 438] width 95 height 16
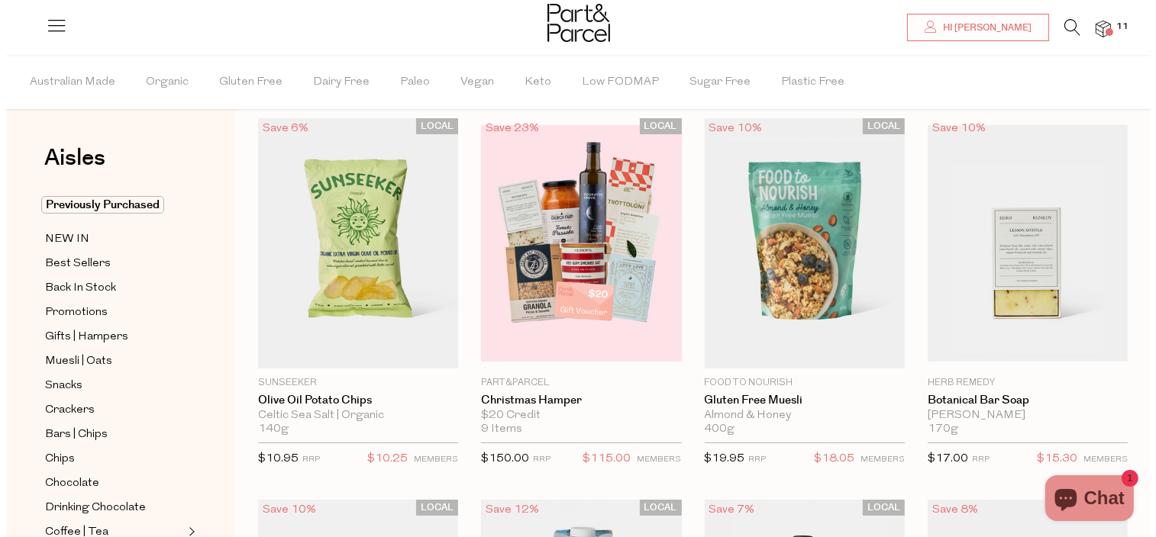
scroll to position [0, 0]
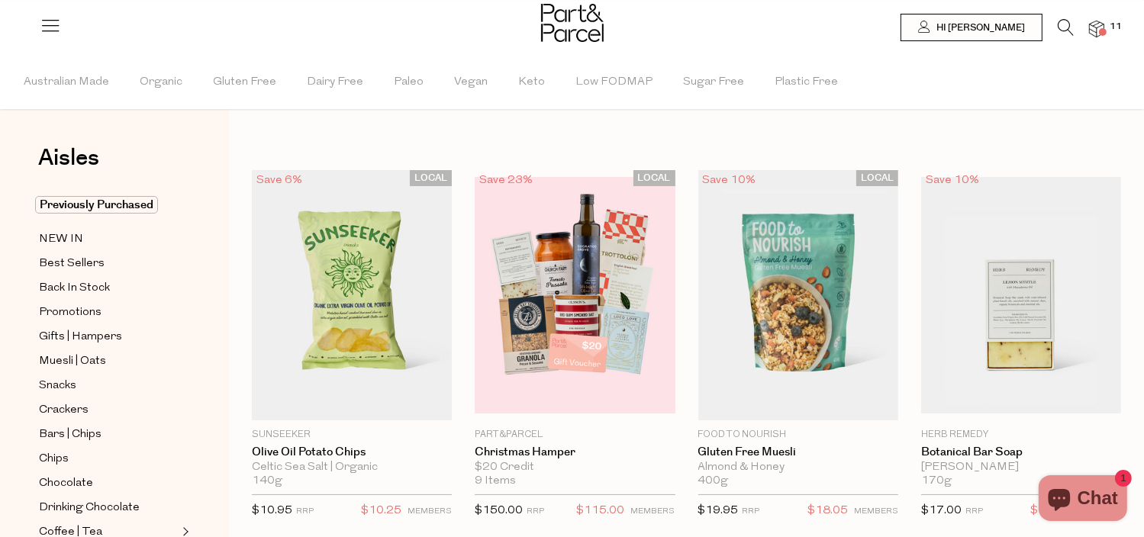
click at [1102, 28] on span at bounding box center [1103, 32] width 8 height 8
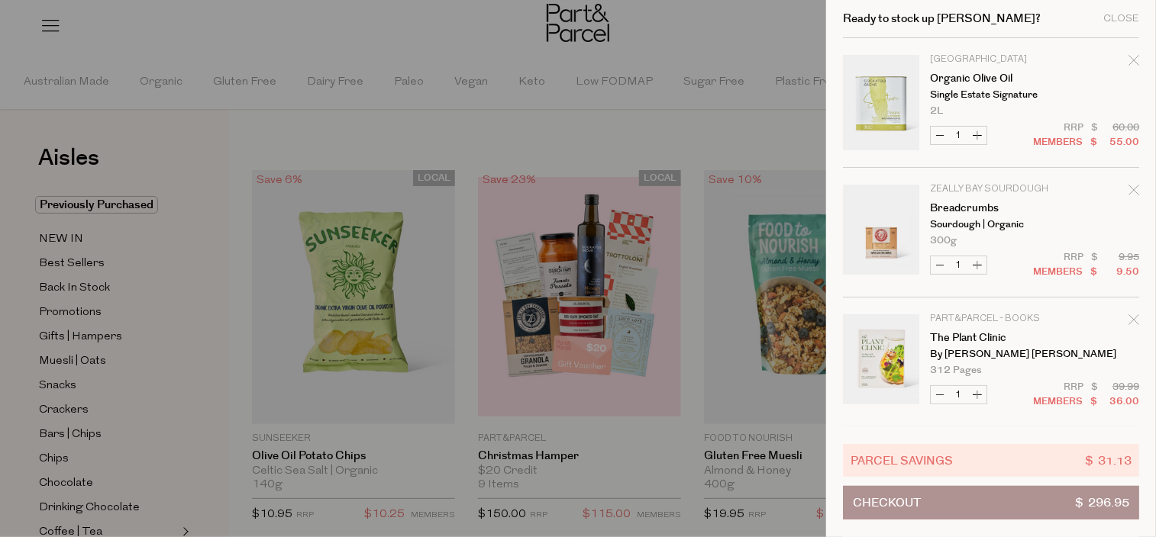
click at [361, 143] on div at bounding box center [578, 268] width 1156 height 537
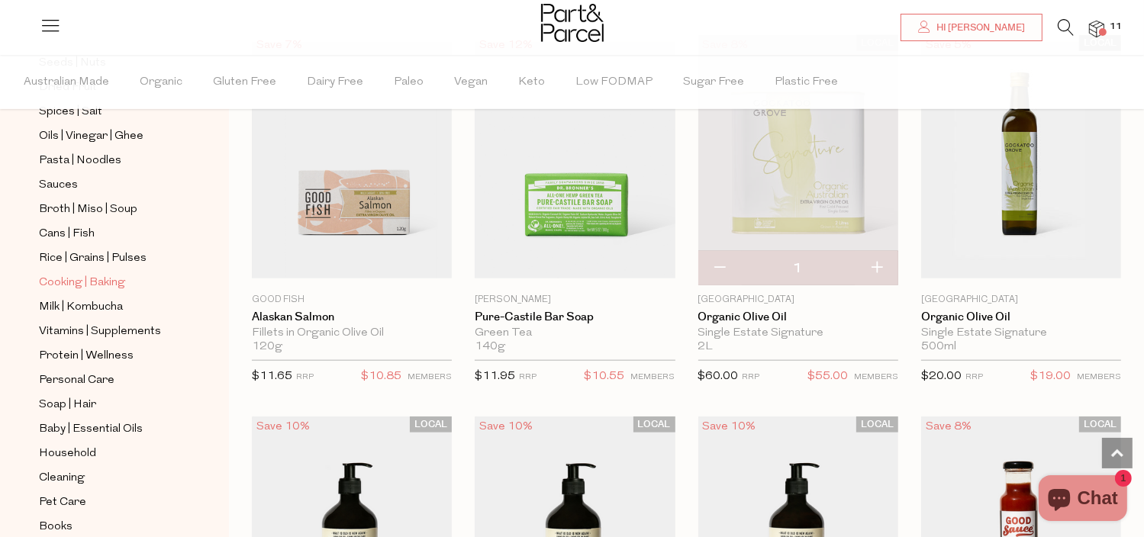
scroll to position [426, 0]
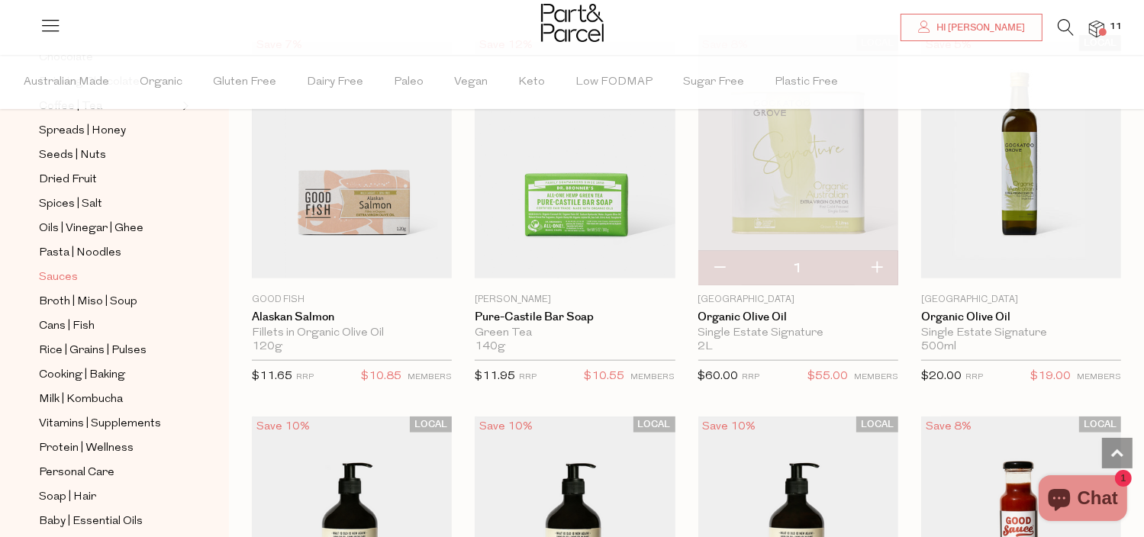
click at [66, 274] on span "Sauces" at bounding box center [58, 278] width 39 height 18
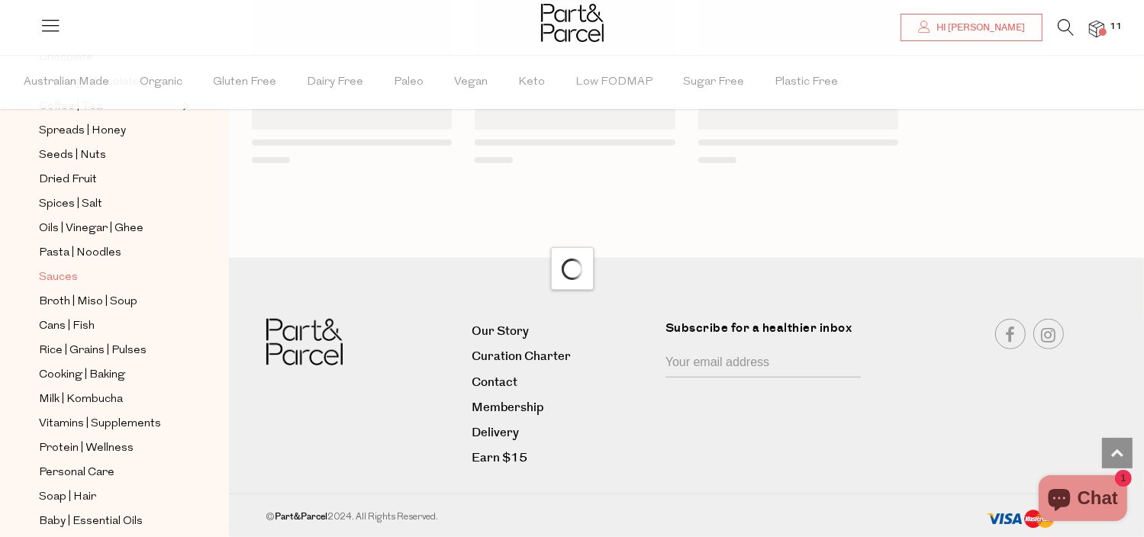
scroll to position [1365, 0]
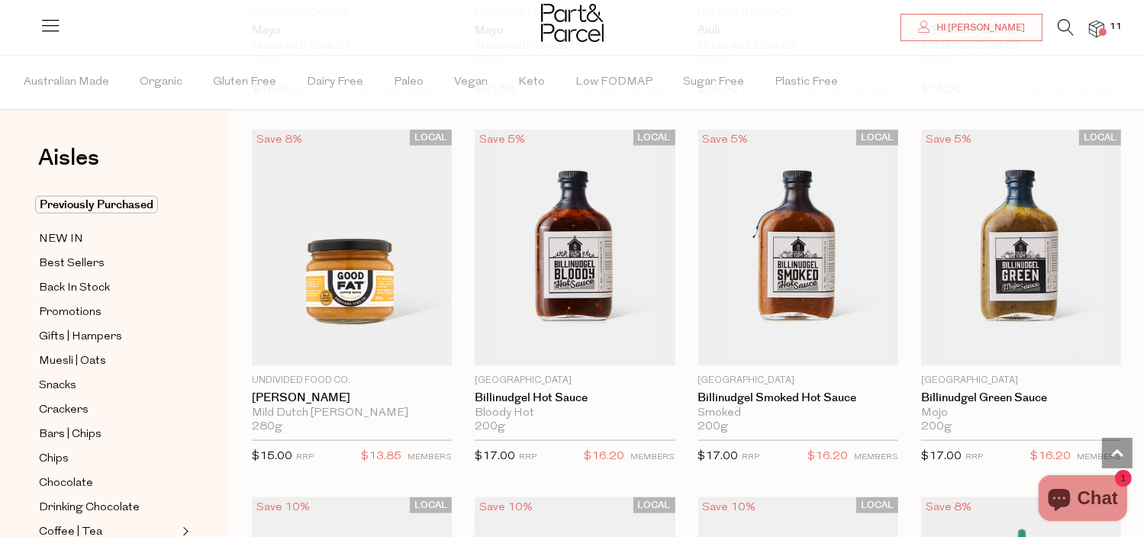
scroll to position [1908, 0]
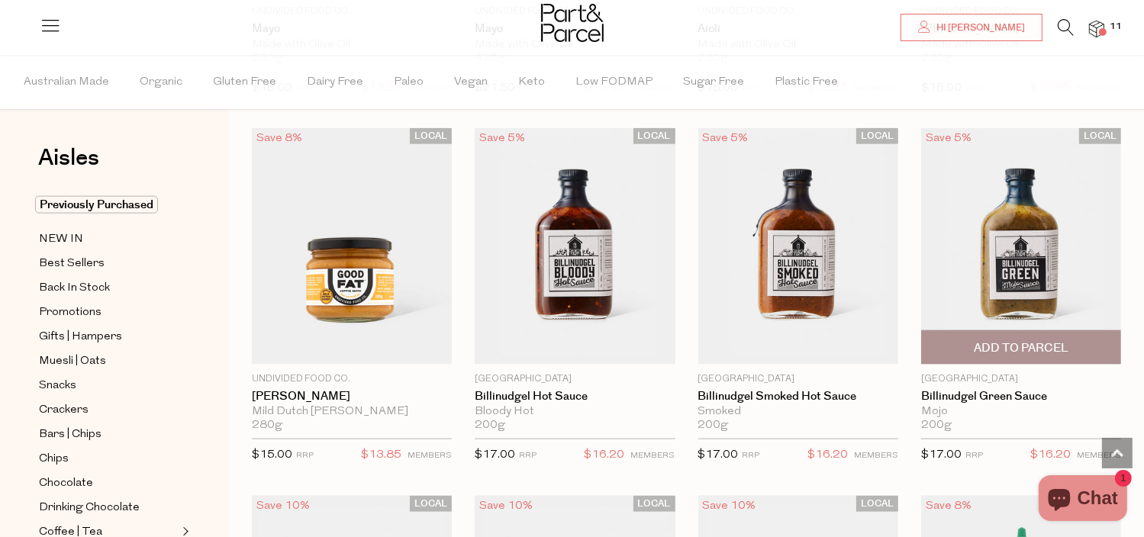
click at [1084, 342] on span "Add To Parcel" at bounding box center [1021, 347] width 191 height 33
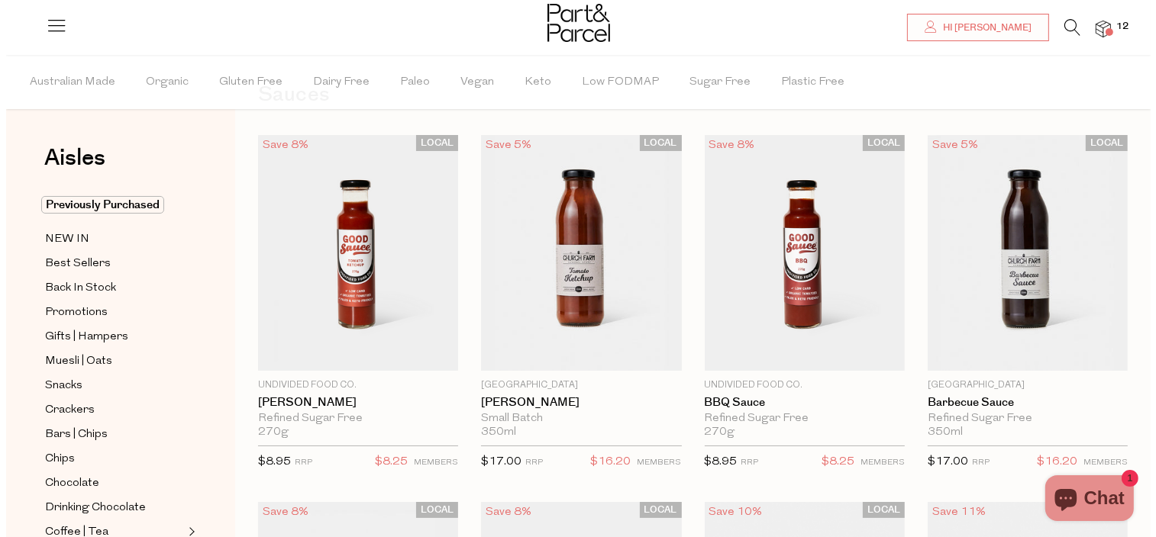
scroll to position [0, 0]
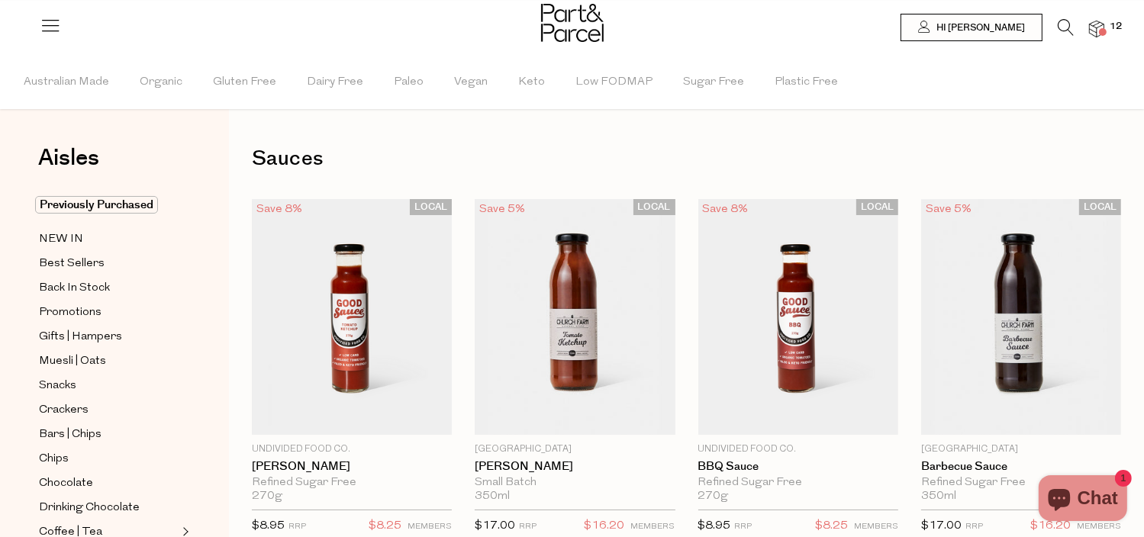
drag, startPoint x: 1108, startPoint y: 27, endPoint x: 1101, endPoint y: 31, distance: 7.9
click at [1107, 27] on span "12" at bounding box center [1116, 27] width 20 height 14
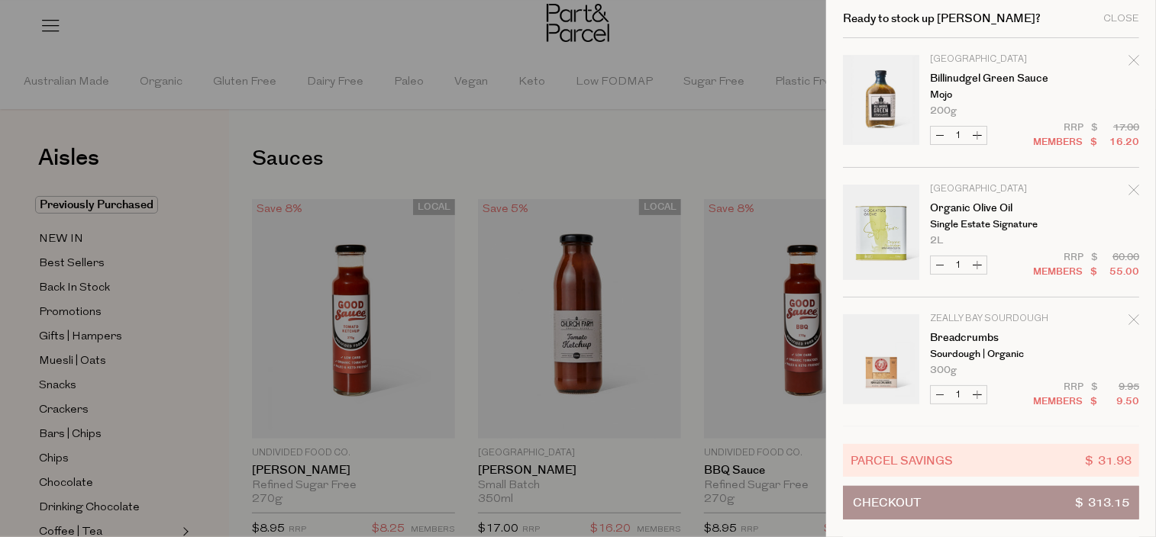
click at [1128, 189] on icon "Remove Organic Olive Oil" at bounding box center [1133, 190] width 11 height 11
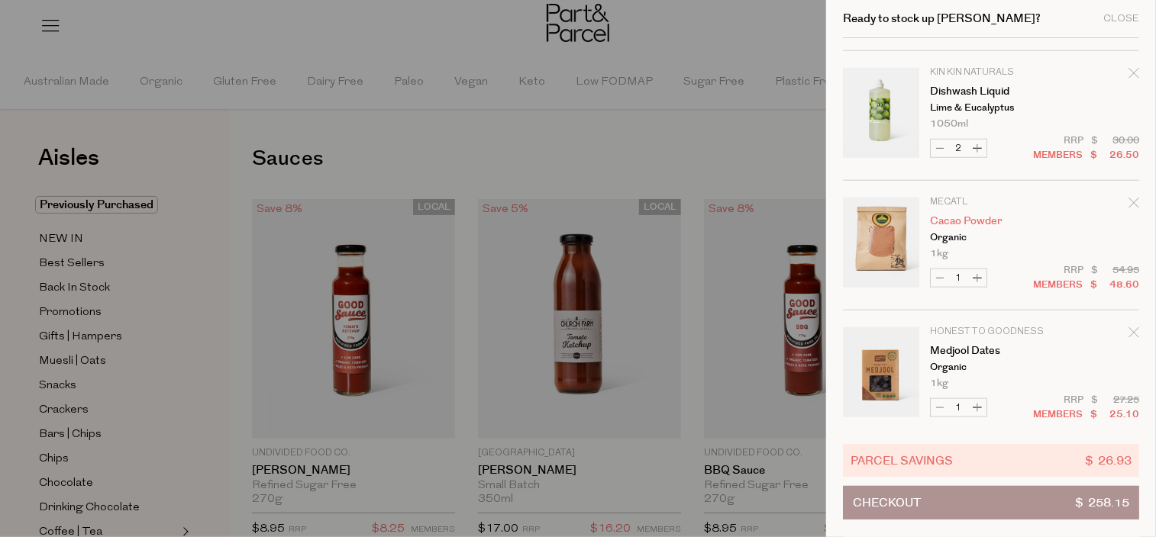
scroll to position [777, 0]
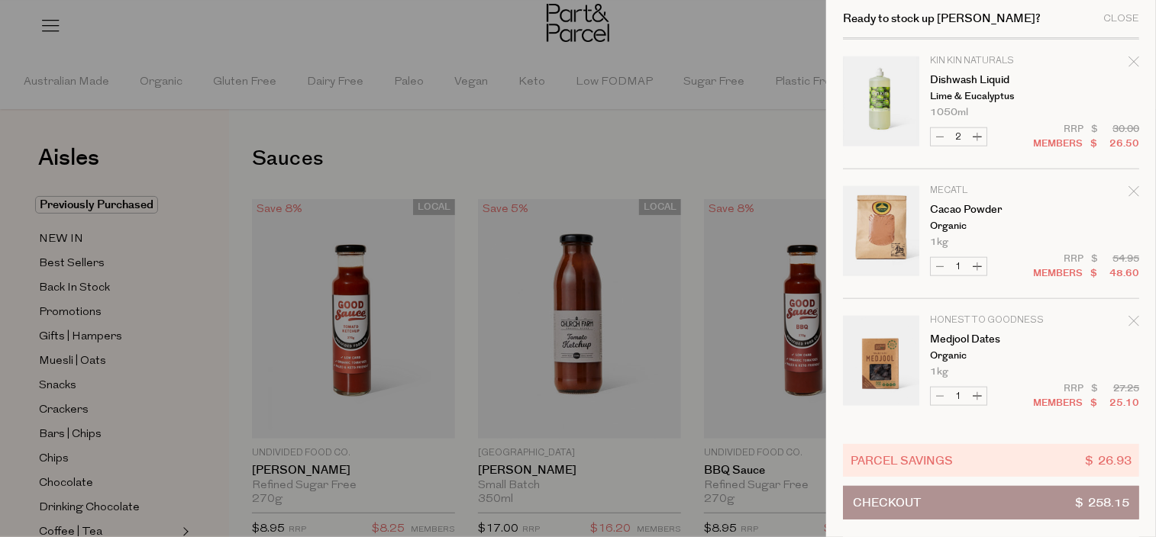
click at [933, 503] on button "Checkout $ 258.15" at bounding box center [991, 503] width 296 height 34
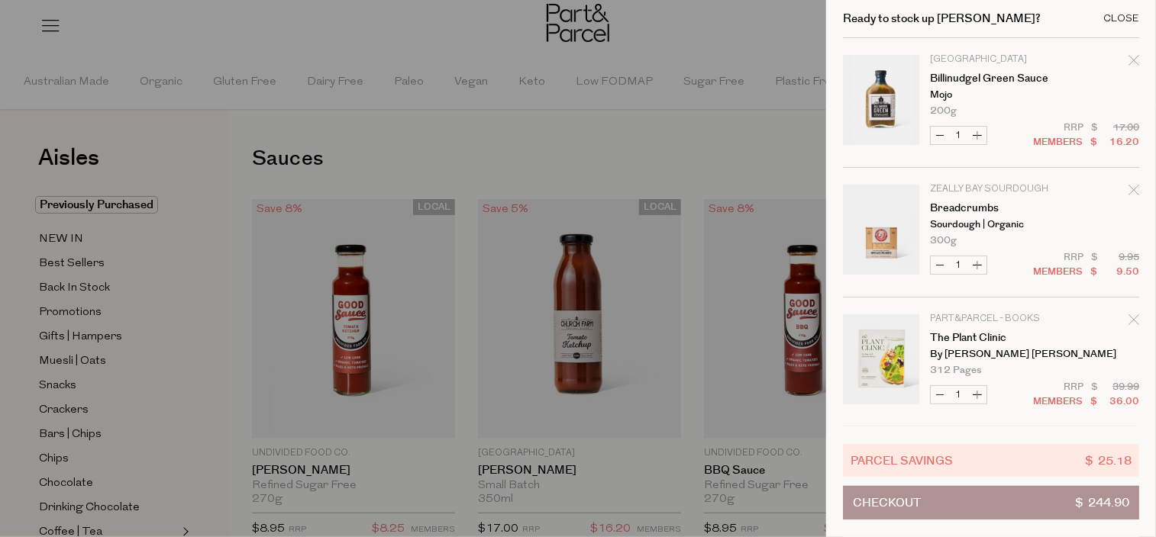
click at [1124, 15] on div "Close" at bounding box center [1121, 19] width 36 height 10
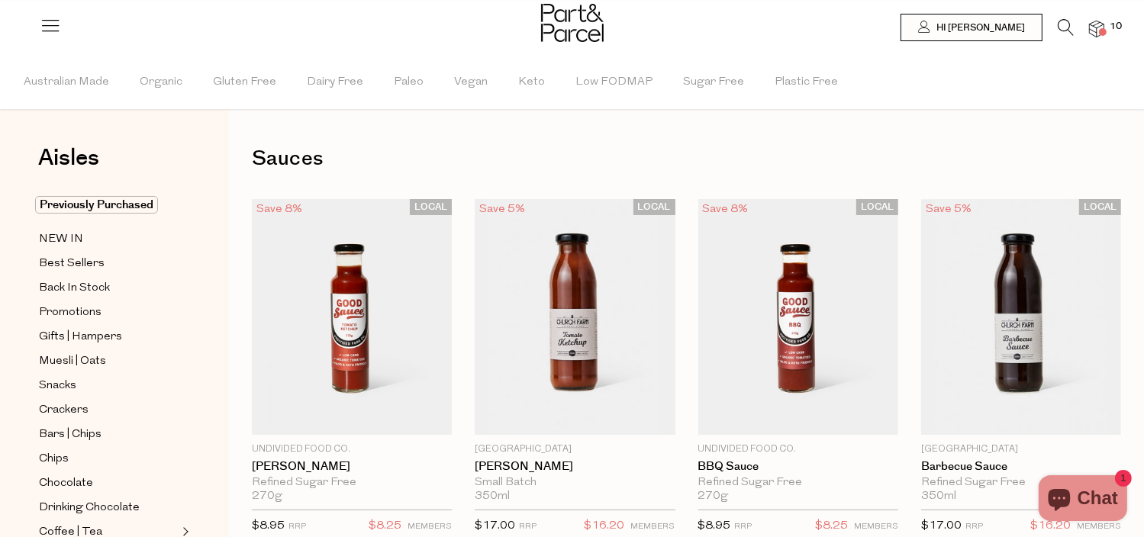
click at [1101, 30] on span at bounding box center [1103, 32] width 8 height 8
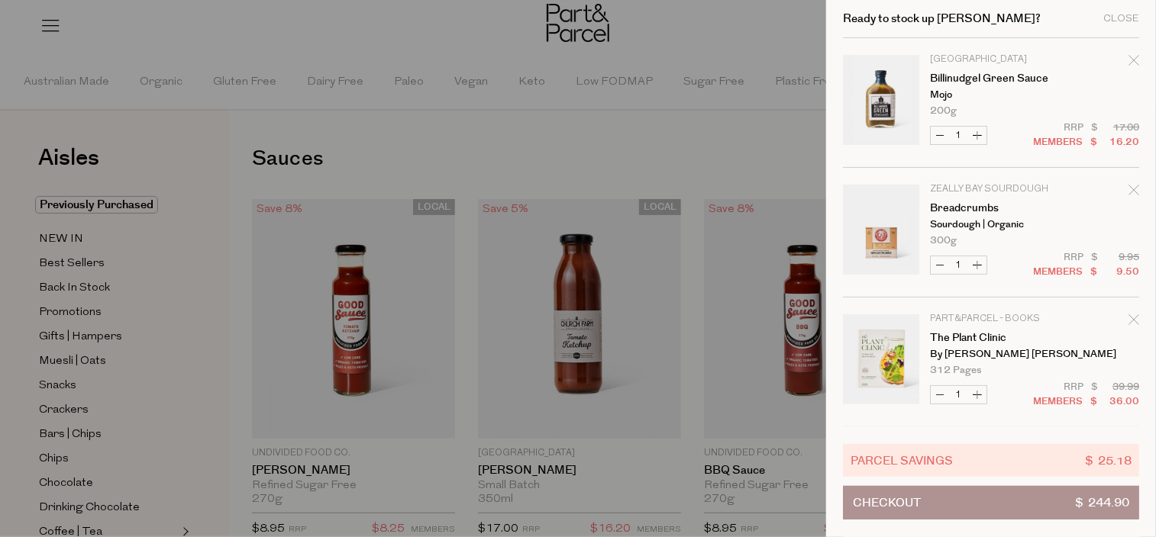
click at [943, 501] on button "Checkout $ 244.90" at bounding box center [991, 503] width 296 height 34
